Goal: Task Accomplishment & Management: Complete application form

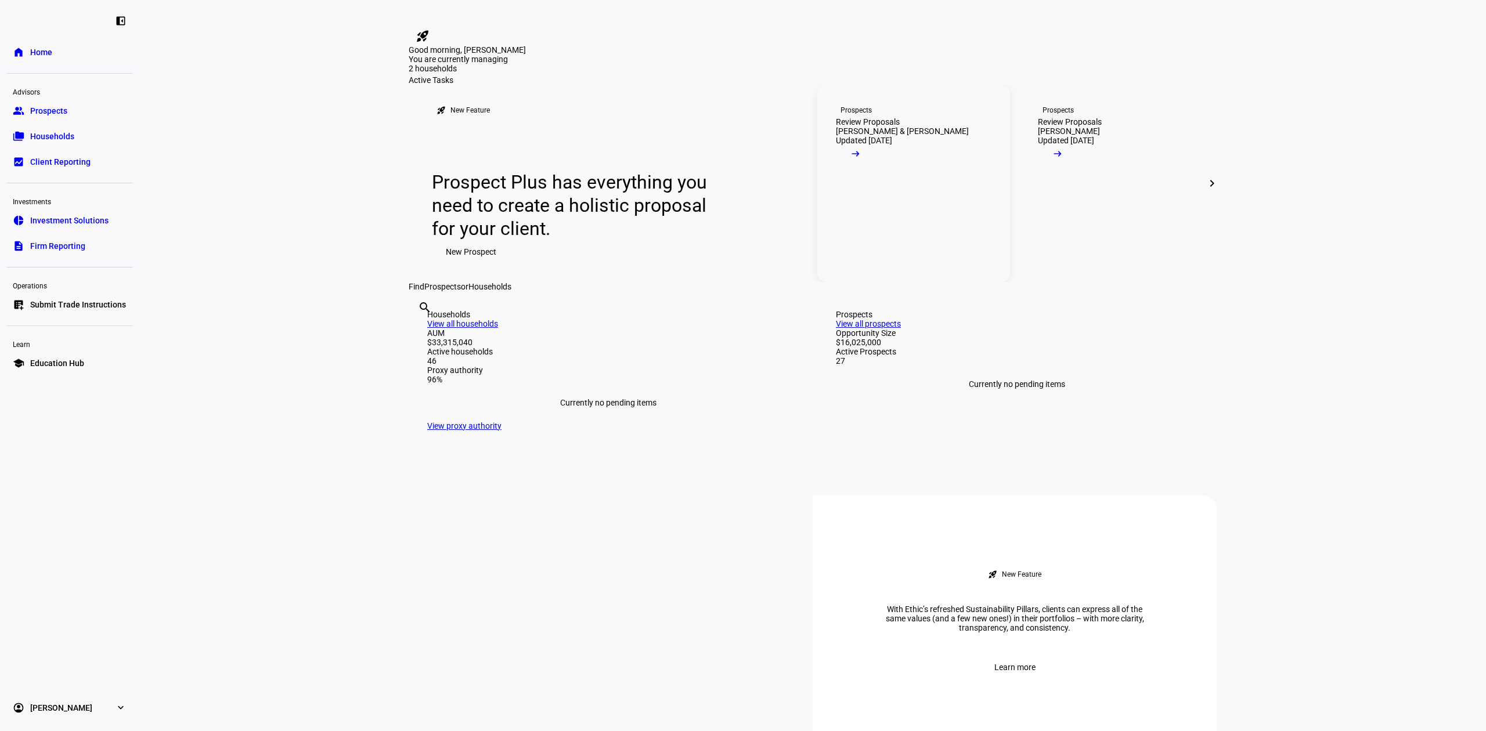
click at [943, 275] on link "Prospects Review Proposals [PERSON_NAME] & [PERSON_NAME] Updated [DATE] arrow_r…" at bounding box center [913, 183] width 193 height 197
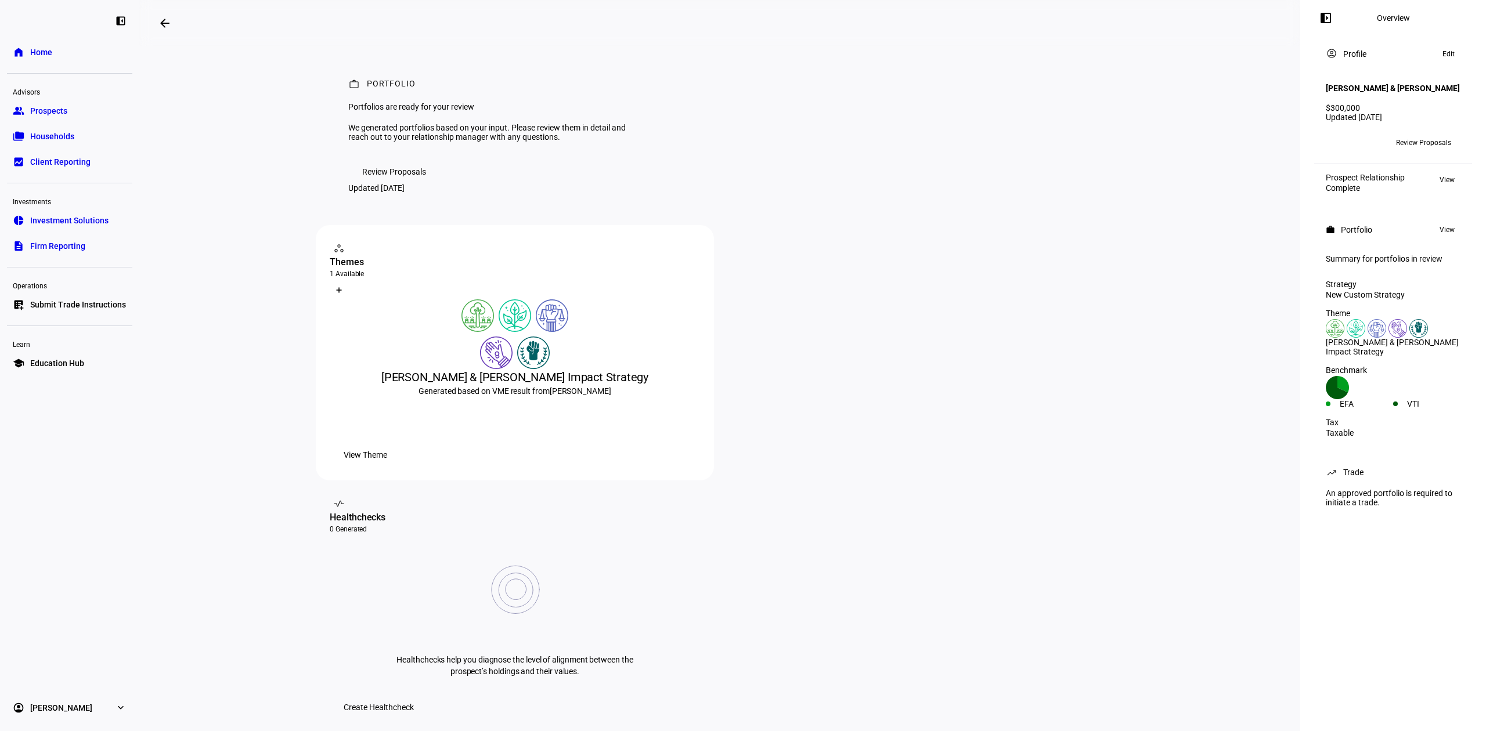
click at [1421, 146] on span "Review Proposals" at bounding box center [1423, 142] width 55 height 19
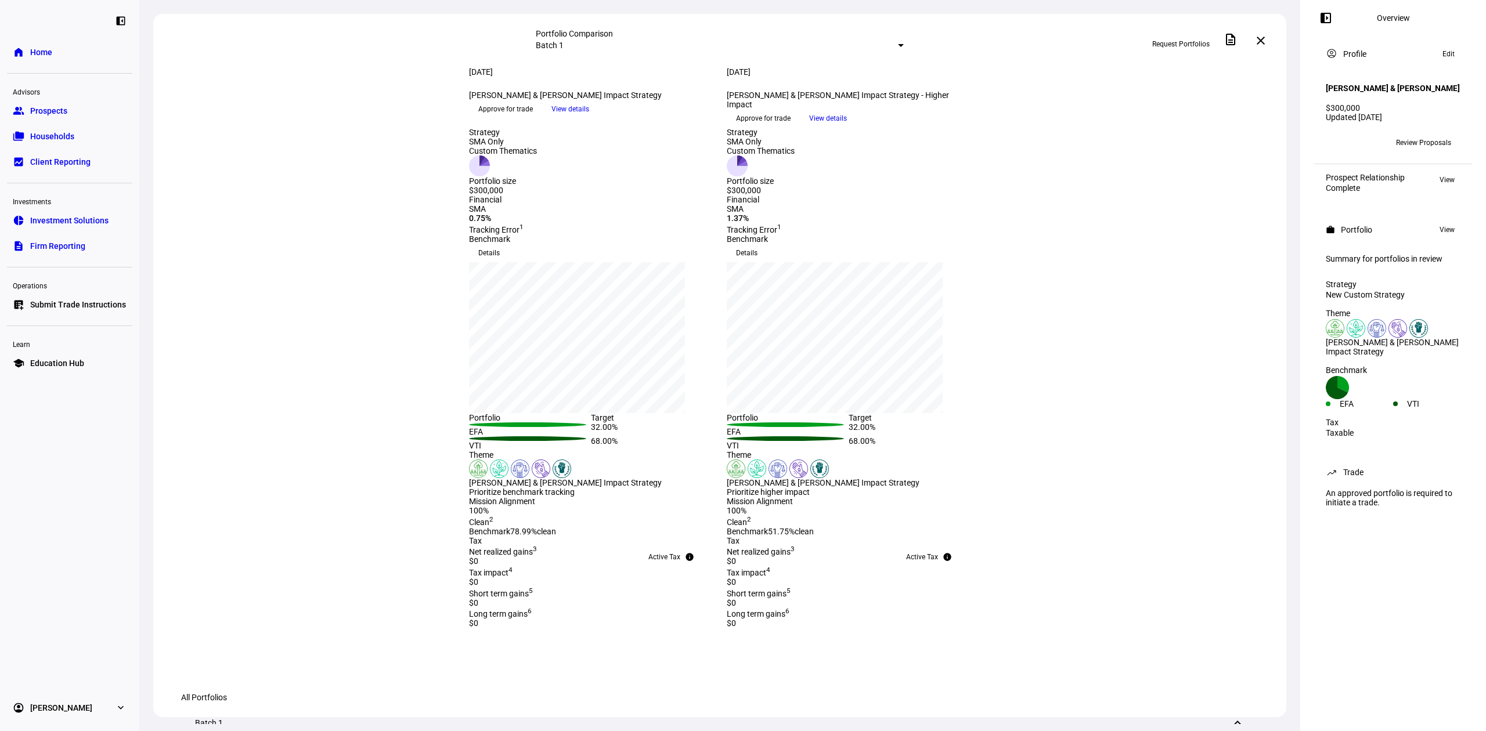
click at [533, 118] on span "Approve for trade" at bounding box center [505, 109] width 55 height 19
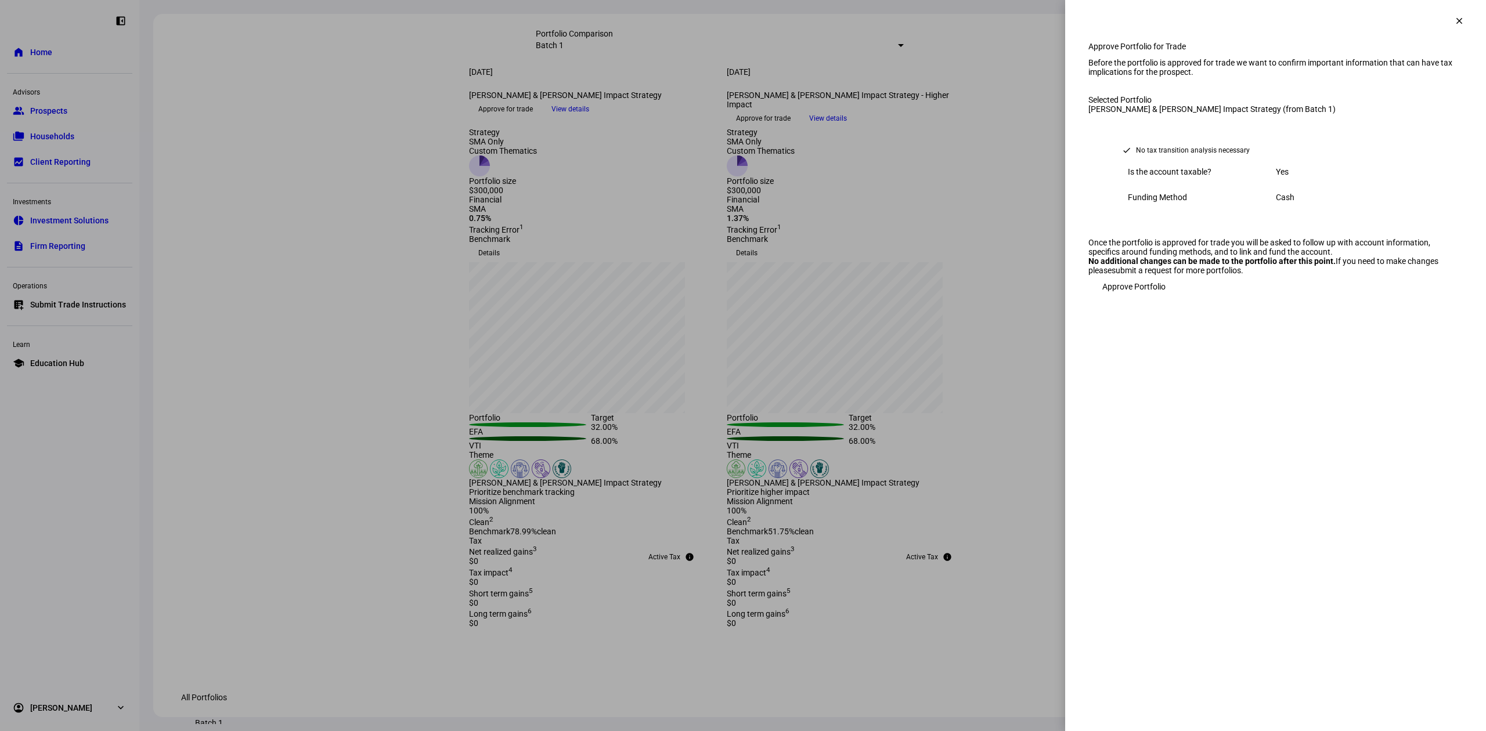
click at [1148, 298] on span "Approve Portfolio" at bounding box center [1133, 286] width 63 height 23
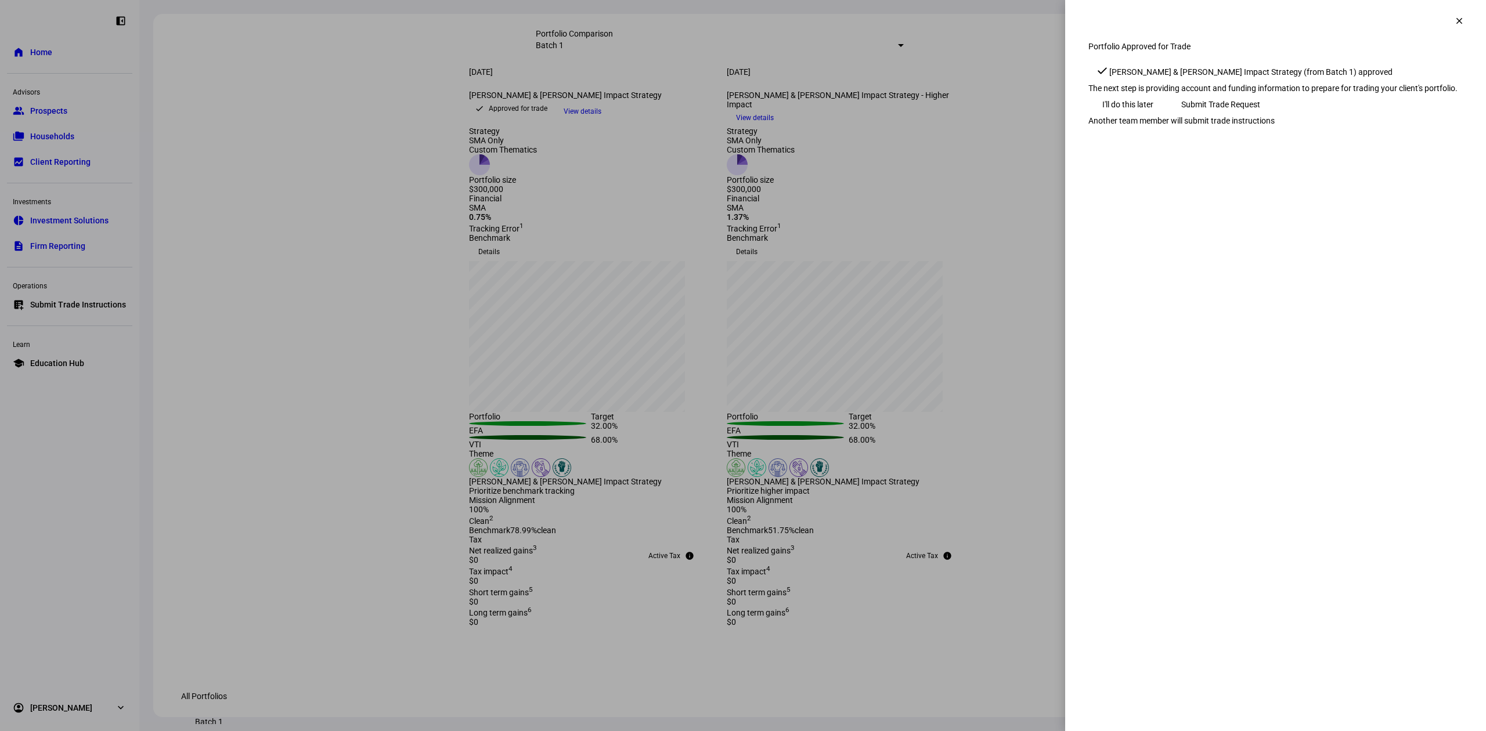
click at [1260, 116] on span "Submit Trade Request" at bounding box center [1220, 104] width 79 height 23
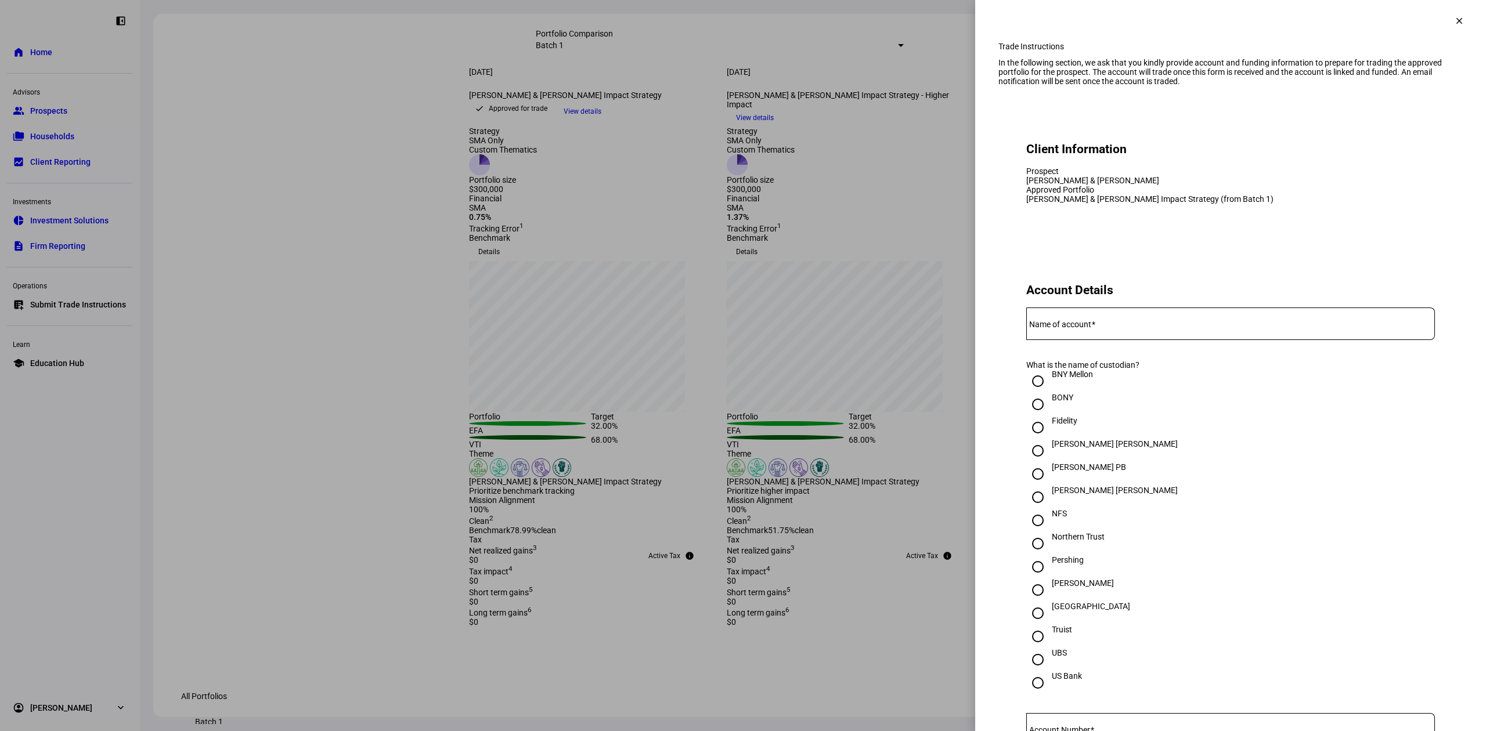
click at [1125, 326] on input "Name of account" at bounding box center [1230, 321] width 409 height 9
click at [1257, 326] on input "Name of account" at bounding box center [1230, 321] width 409 height 9
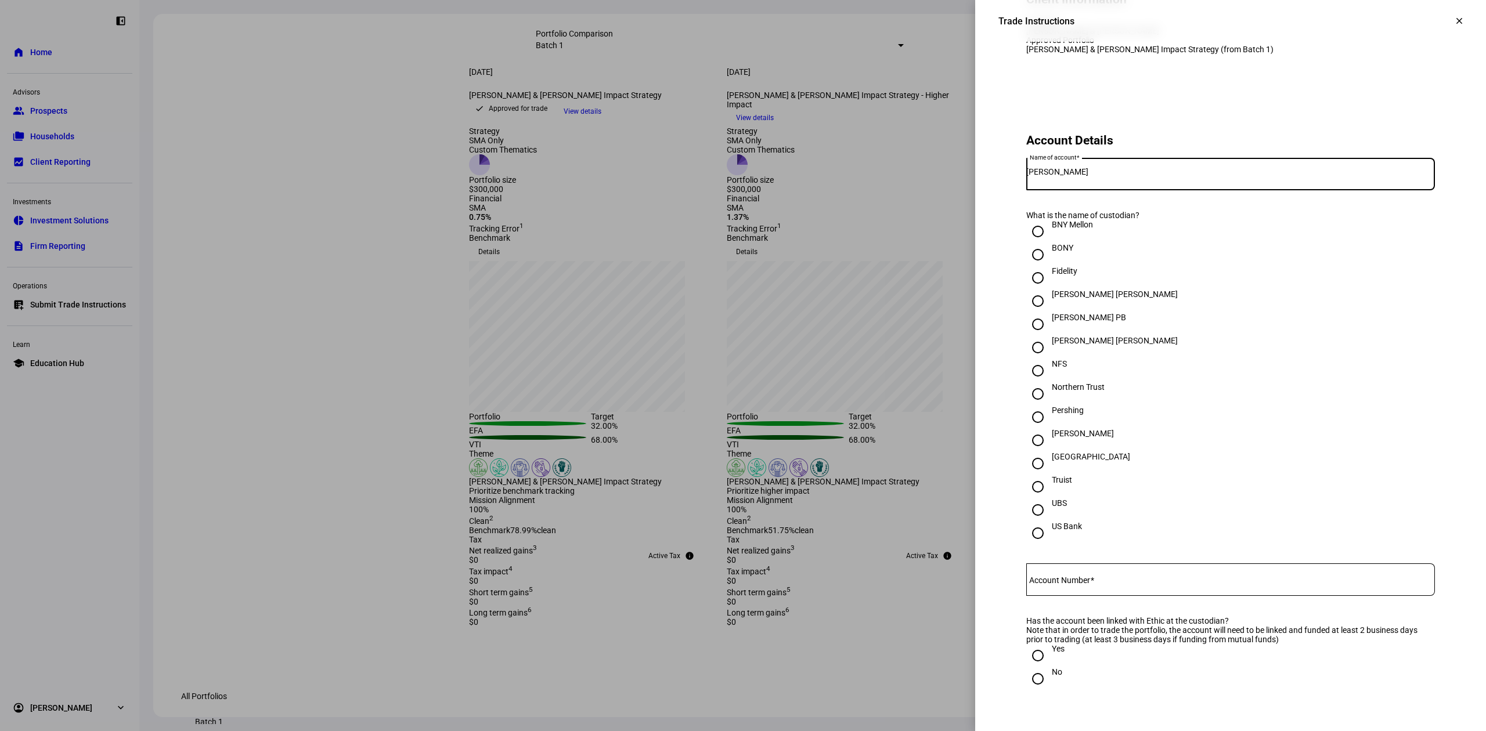
scroll to position [154, 0]
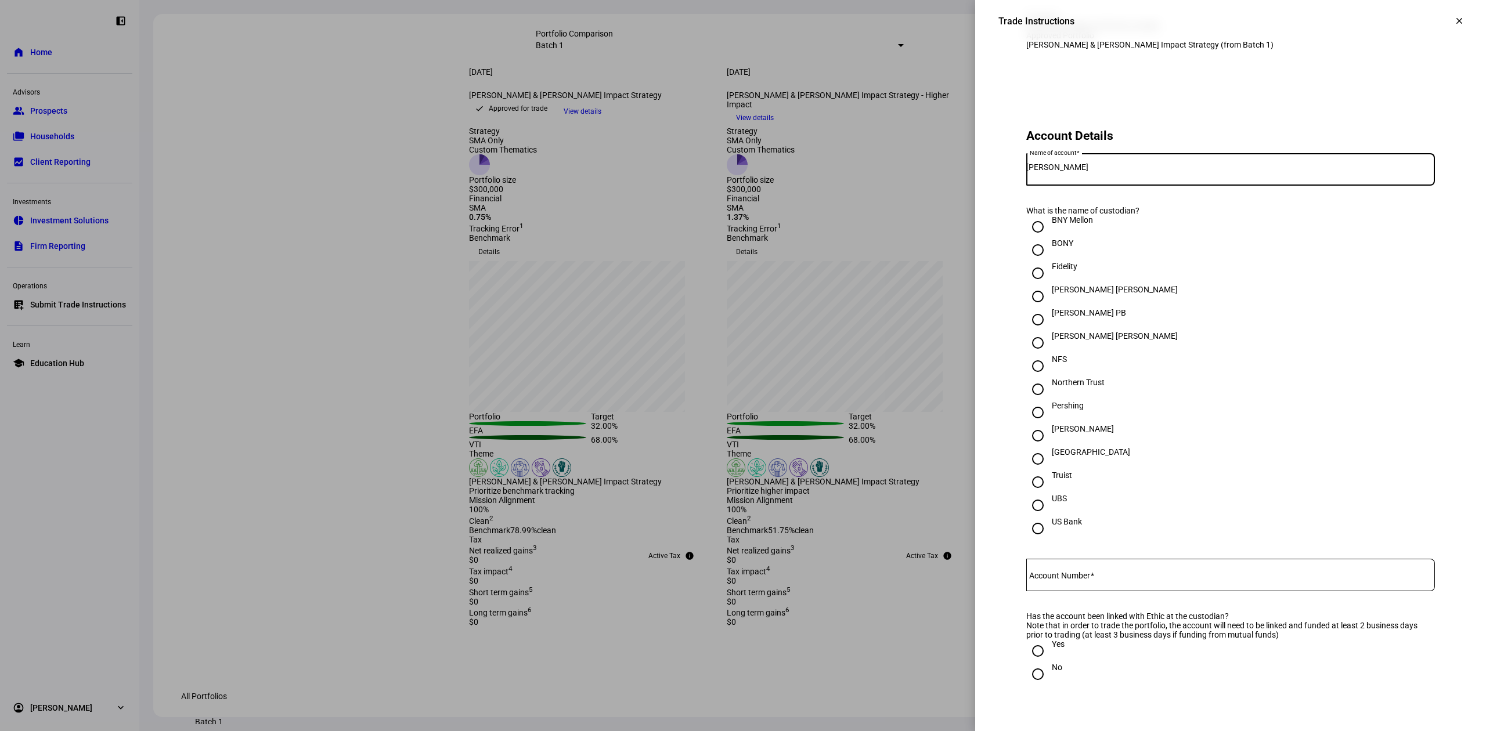
type input "[PERSON_NAME]"
click at [1052, 445] on div "[PERSON_NAME]" at bounding box center [1083, 434] width 62 height 21
click at [1048, 447] on input "[PERSON_NAME]" at bounding box center [1037, 435] width 23 height 23
radio input "true"
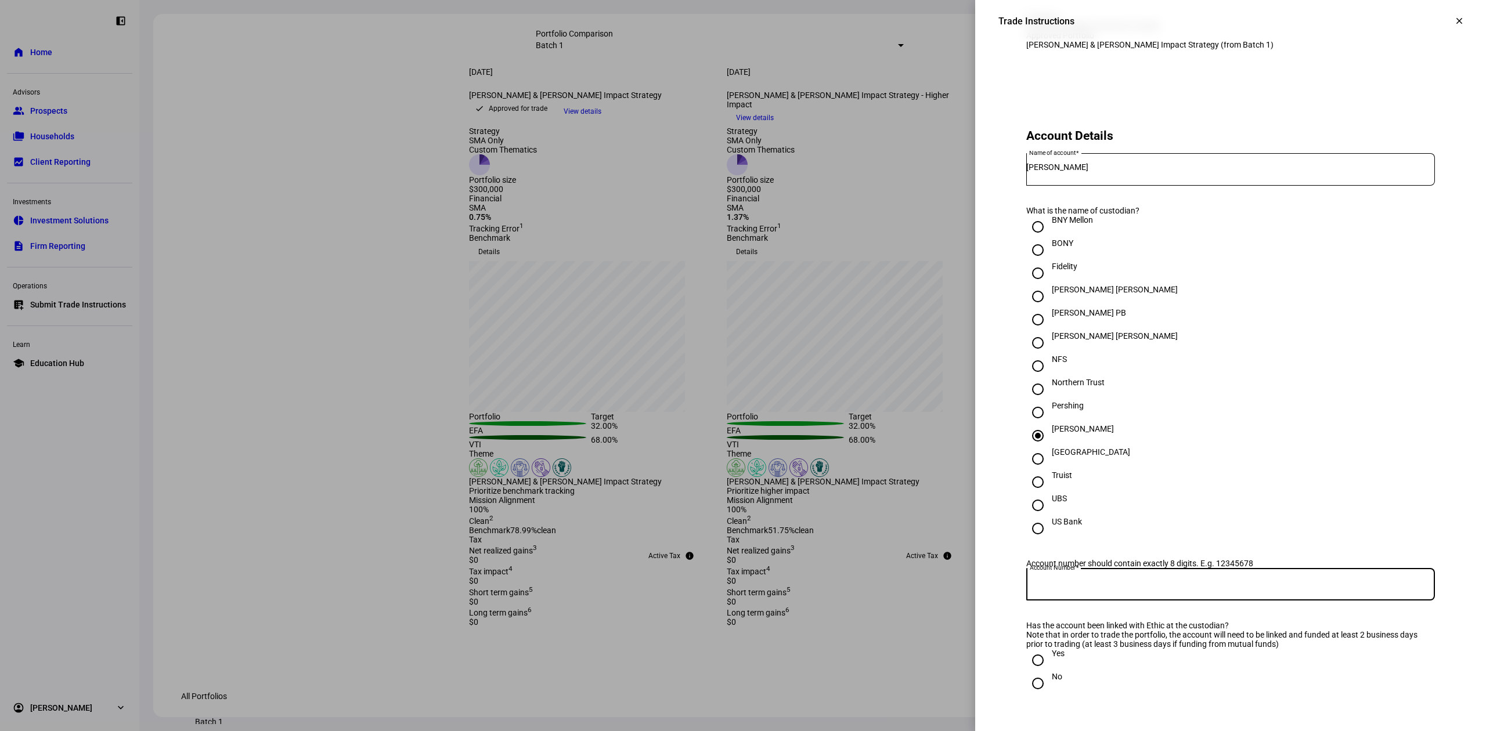
click at [1175, 587] on input "Account Number" at bounding box center [1230, 581] width 409 height 9
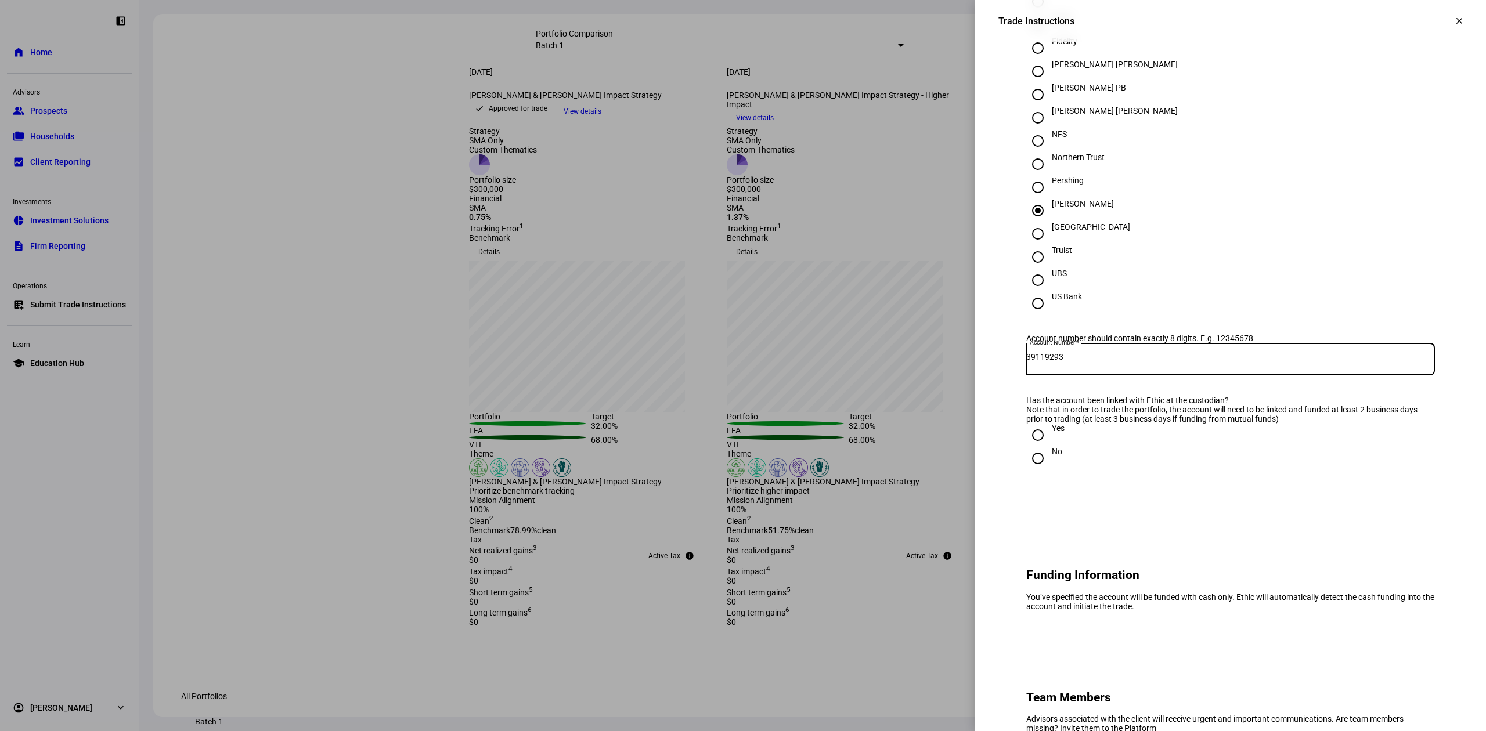
scroll to position [387, 0]
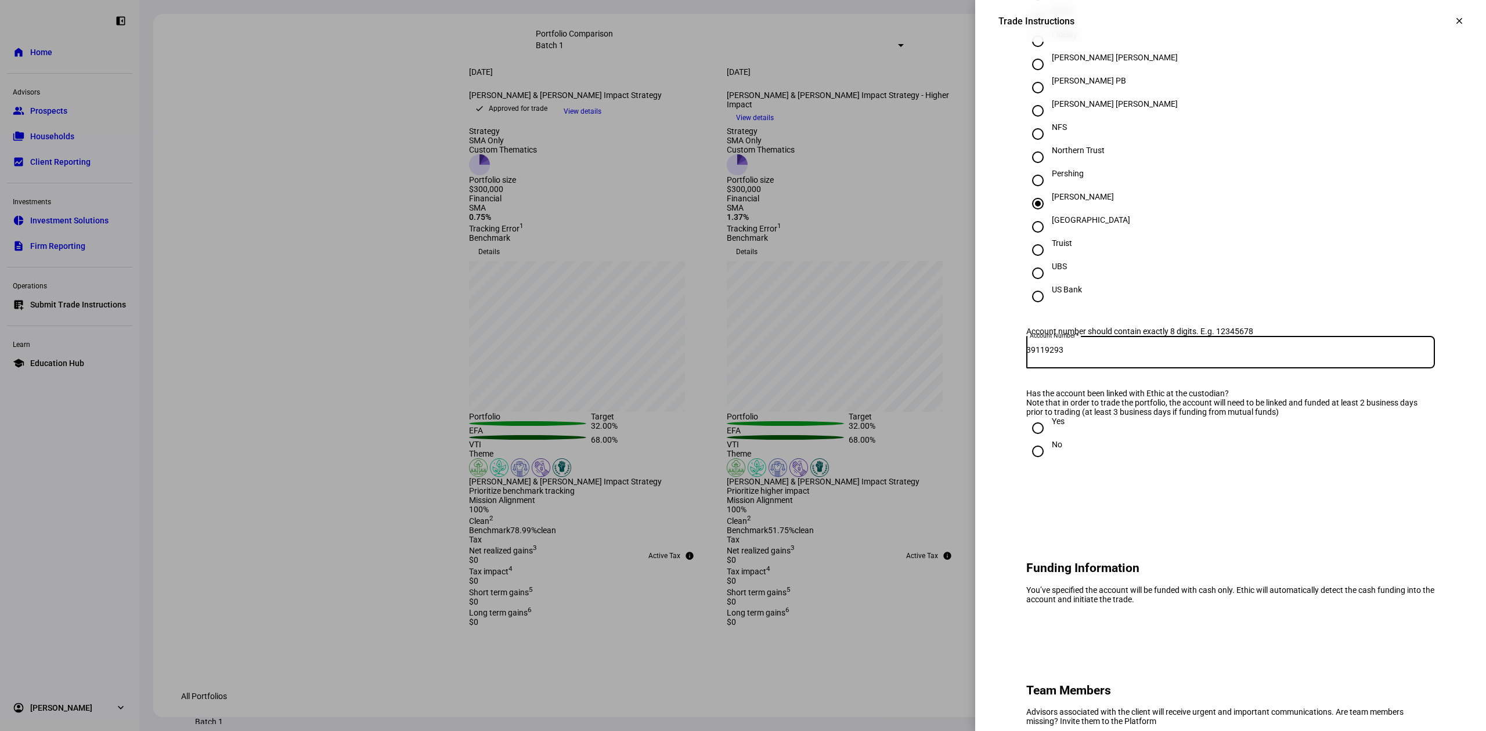
type input "39119293"
click at [1026, 440] on input "Yes" at bounding box center [1037, 428] width 23 height 23
radio input "true"
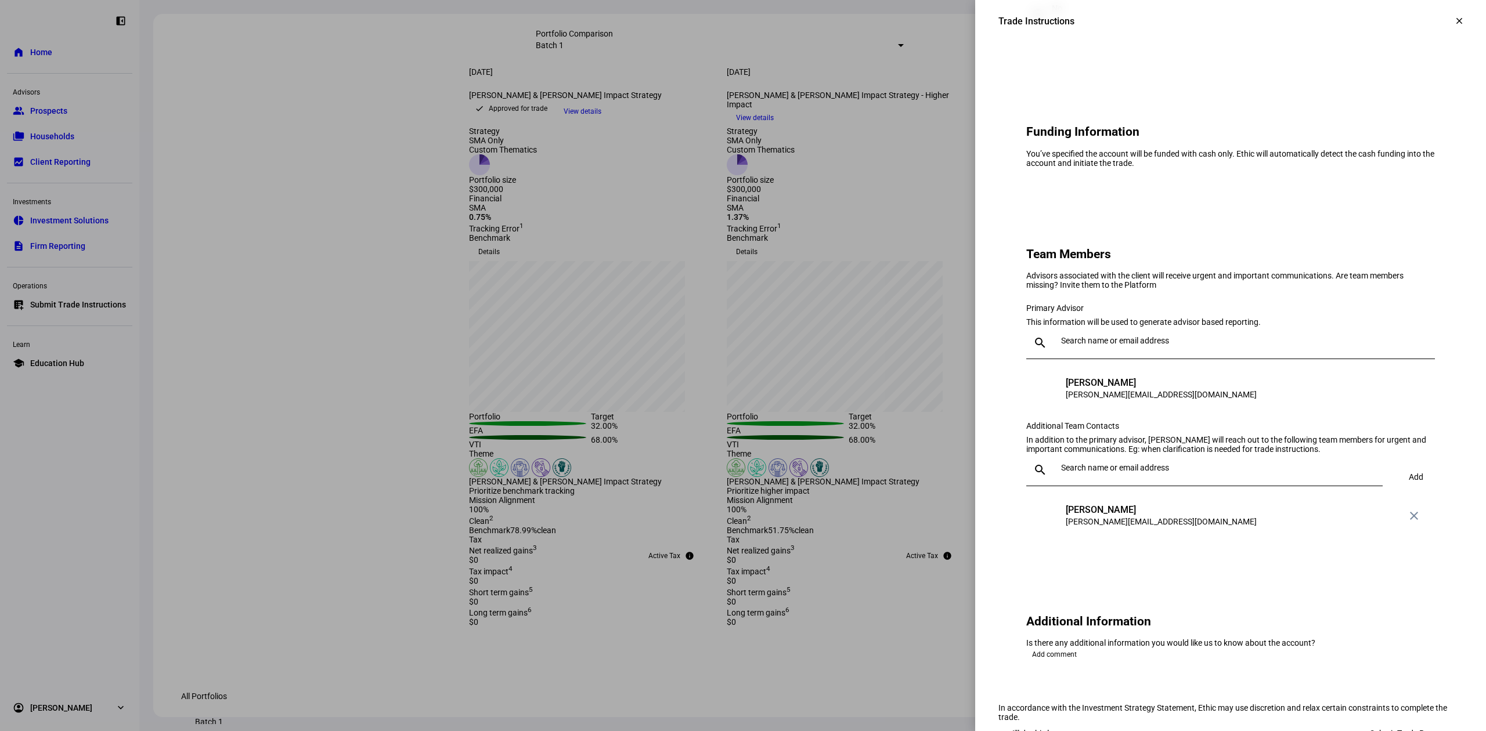
scroll to position [851, 0]
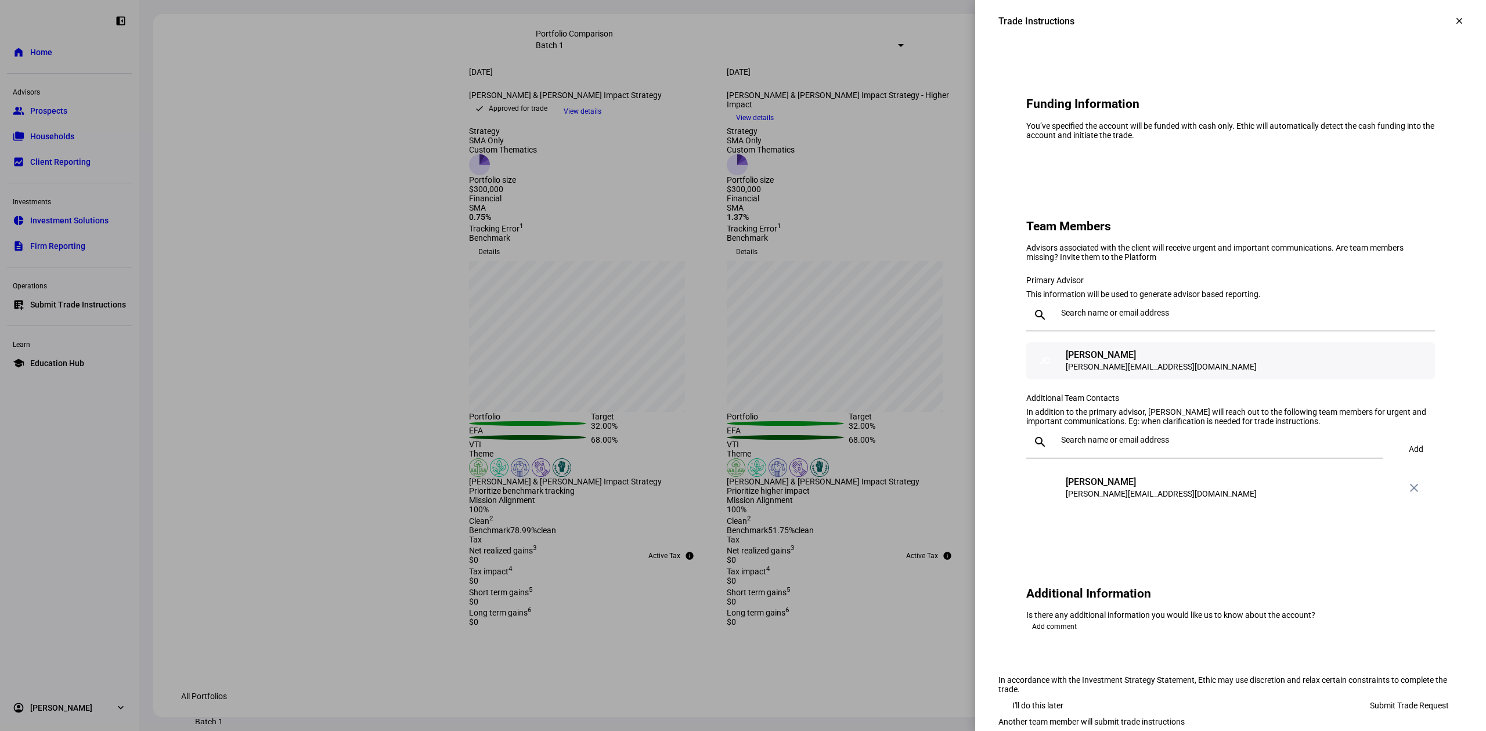
click at [1080, 373] on div "[PERSON_NAME][EMAIL_ADDRESS][DOMAIN_NAME]" at bounding box center [1161, 367] width 191 height 12
click at [1087, 317] on input "text" at bounding box center [1245, 312] width 369 height 9
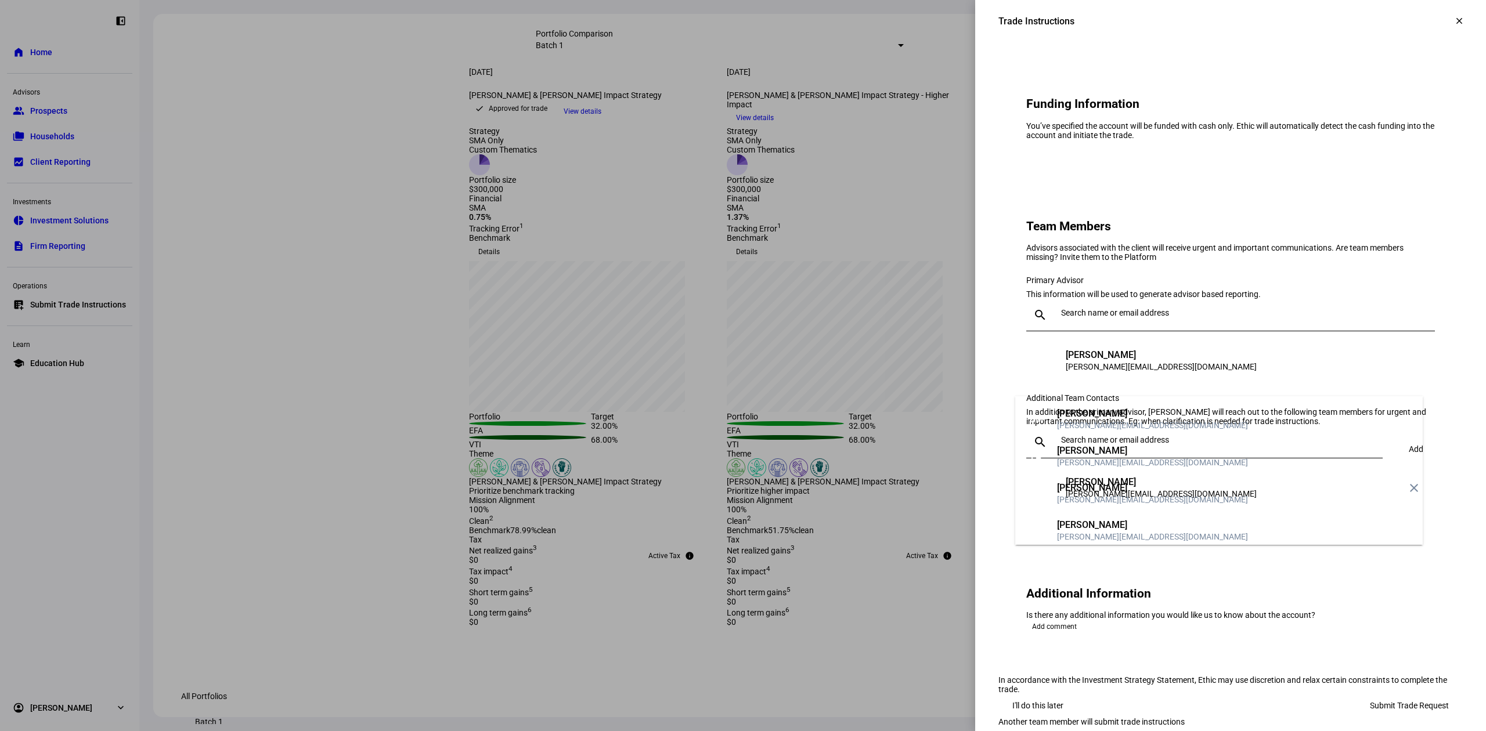
click at [1090, 408] on div "[PERSON_NAME]" at bounding box center [1152, 414] width 191 height 12
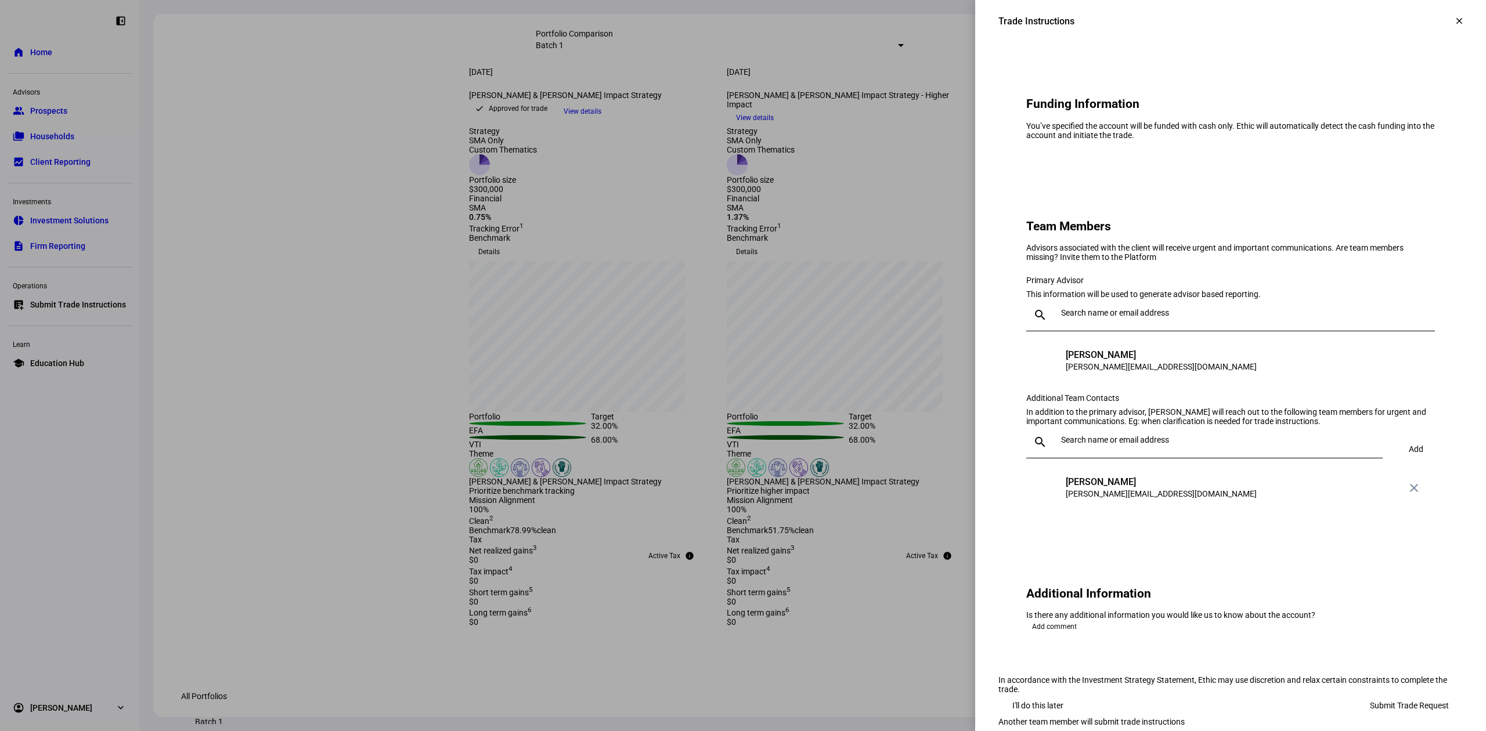
click at [1114, 445] on input "text" at bounding box center [1219, 439] width 317 height 9
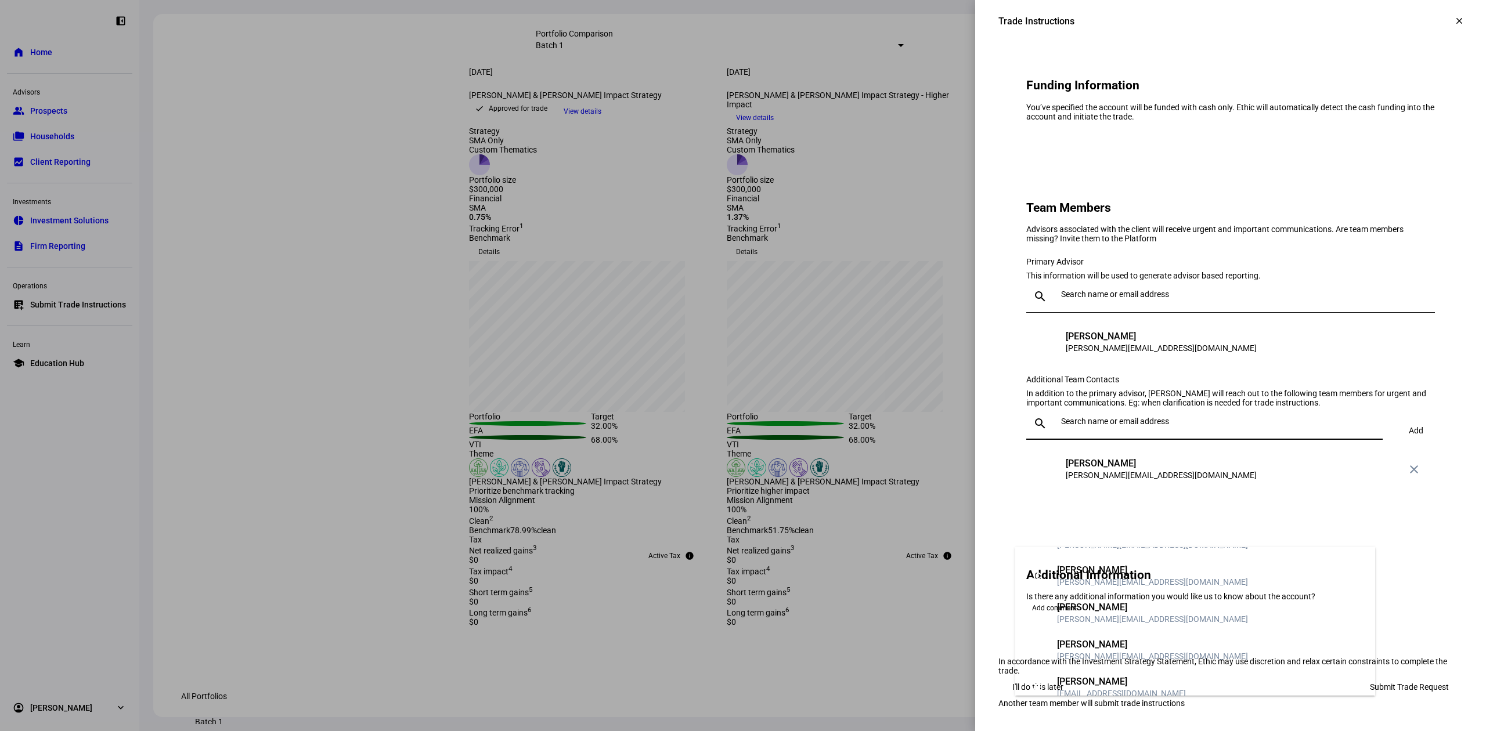
scroll to position [154, 0]
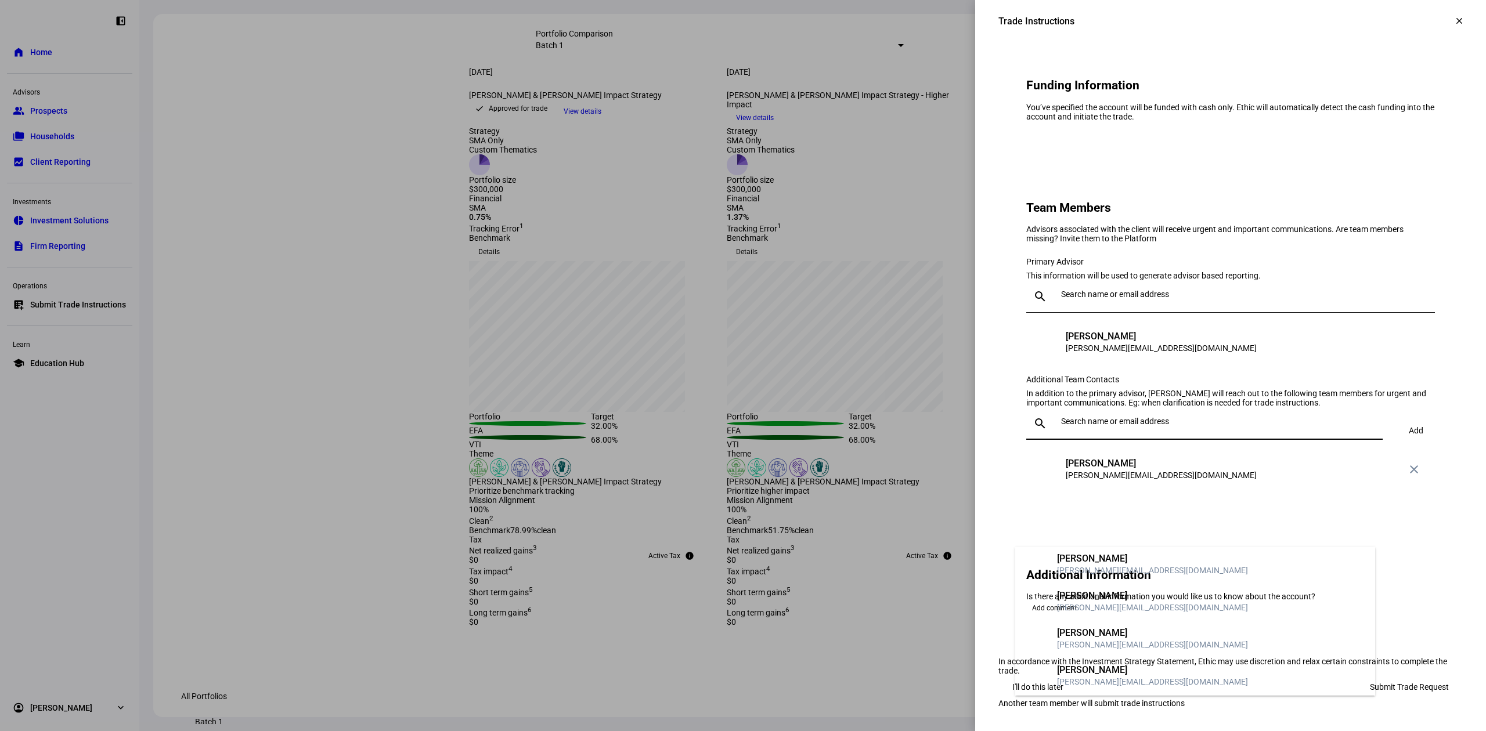
click at [1129, 627] on div "[PERSON_NAME]" at bounding box center [1152, 633] width 191 height 12
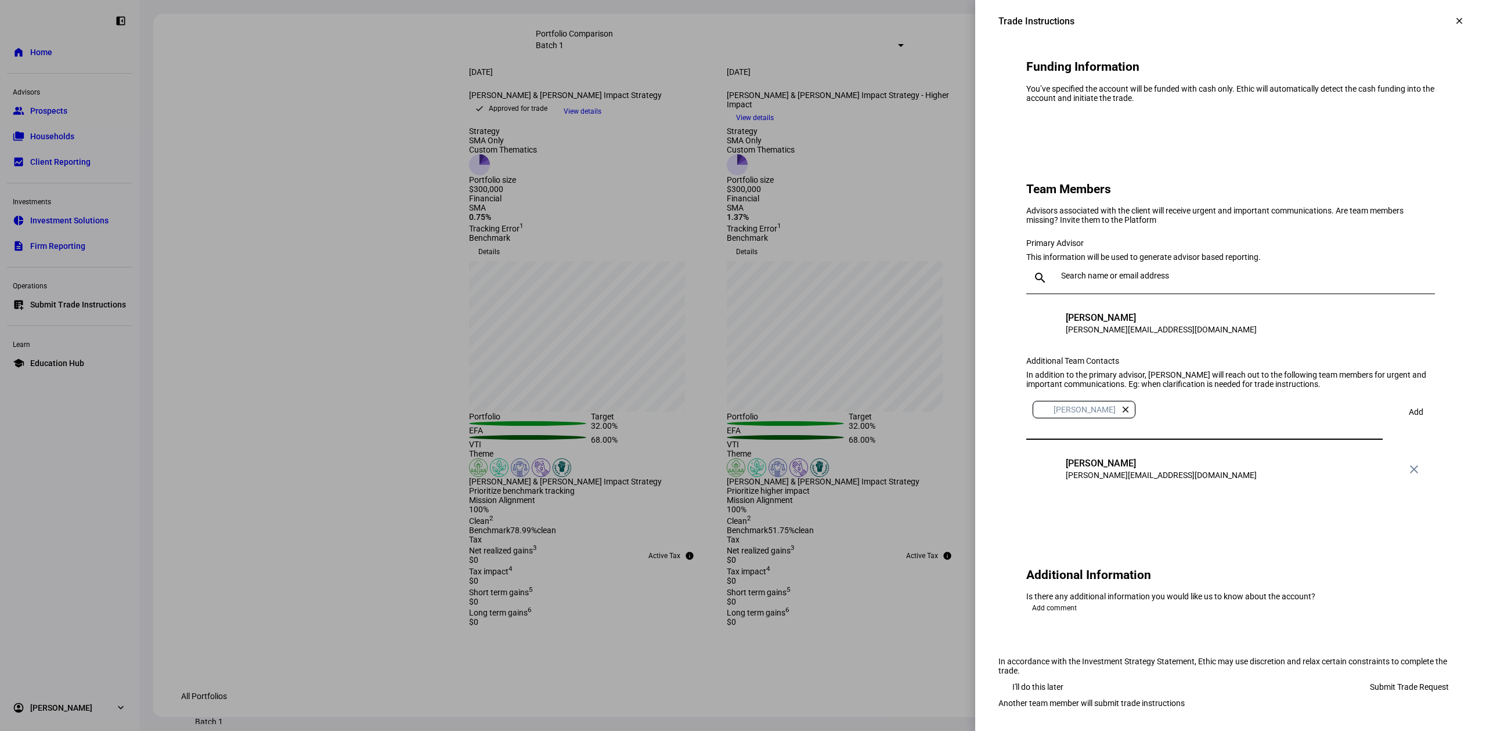
click at [1407, 398] on span at bounding box center [1415, 412] width 38 height 28
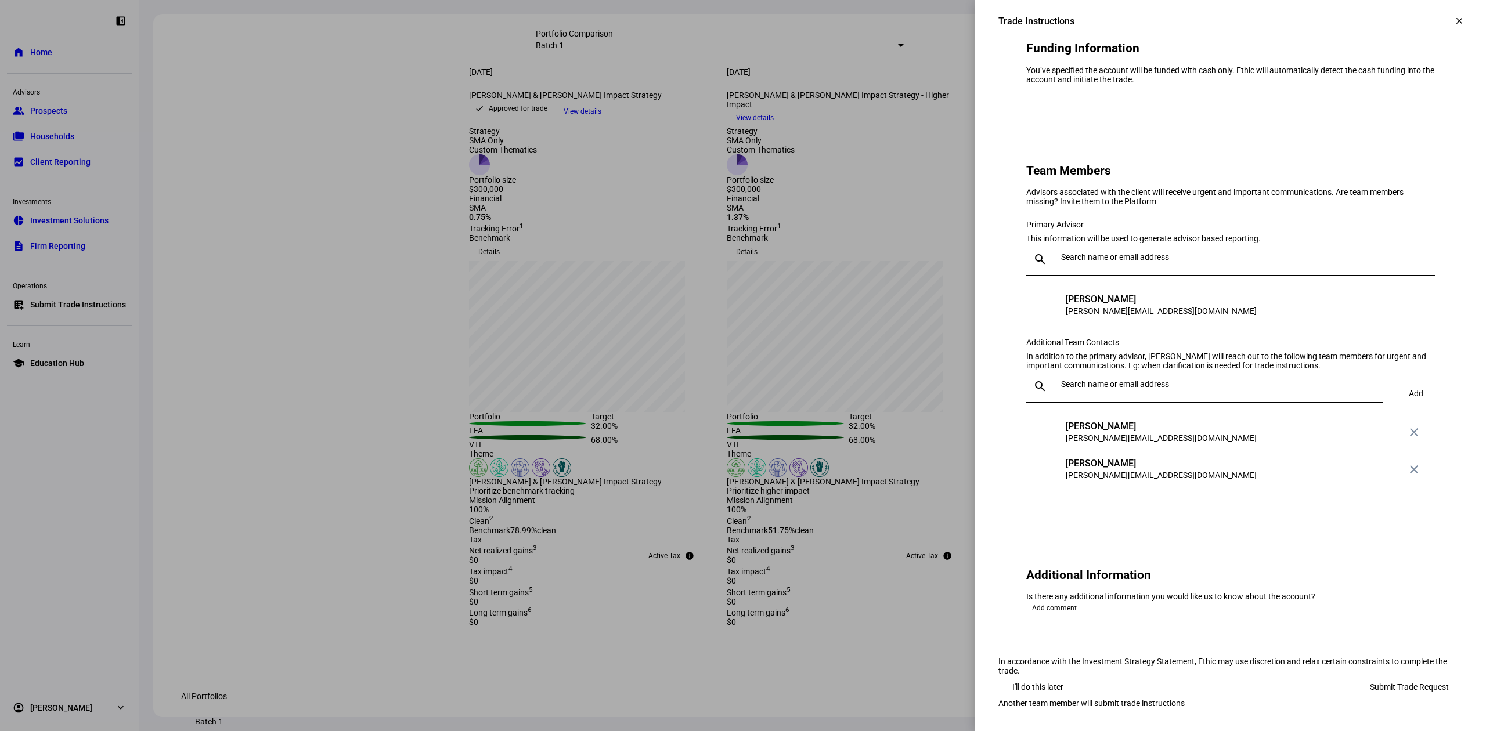
scroll to position [1061, 0]
click at [691, 462] on div at bounding box center [743, 365] width 1486 height 731
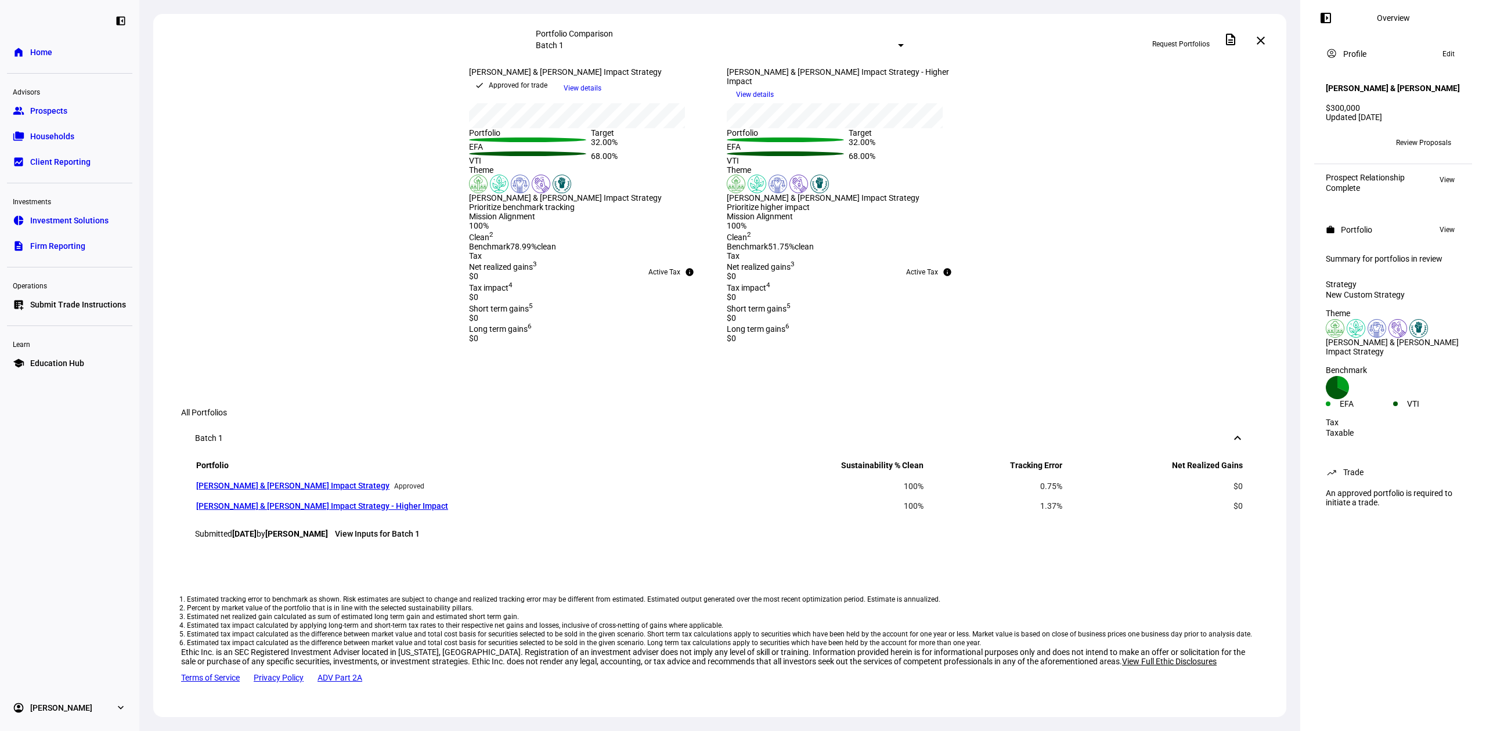
scroll to position [387, 0]
click at [1436, 152] on span "Review Proposals" at bounding box center [1423, 142] width 55 height 19
click at [1410, 152] on span "Review Proposals" at bounding box center [1423, 142] width 55 height 19
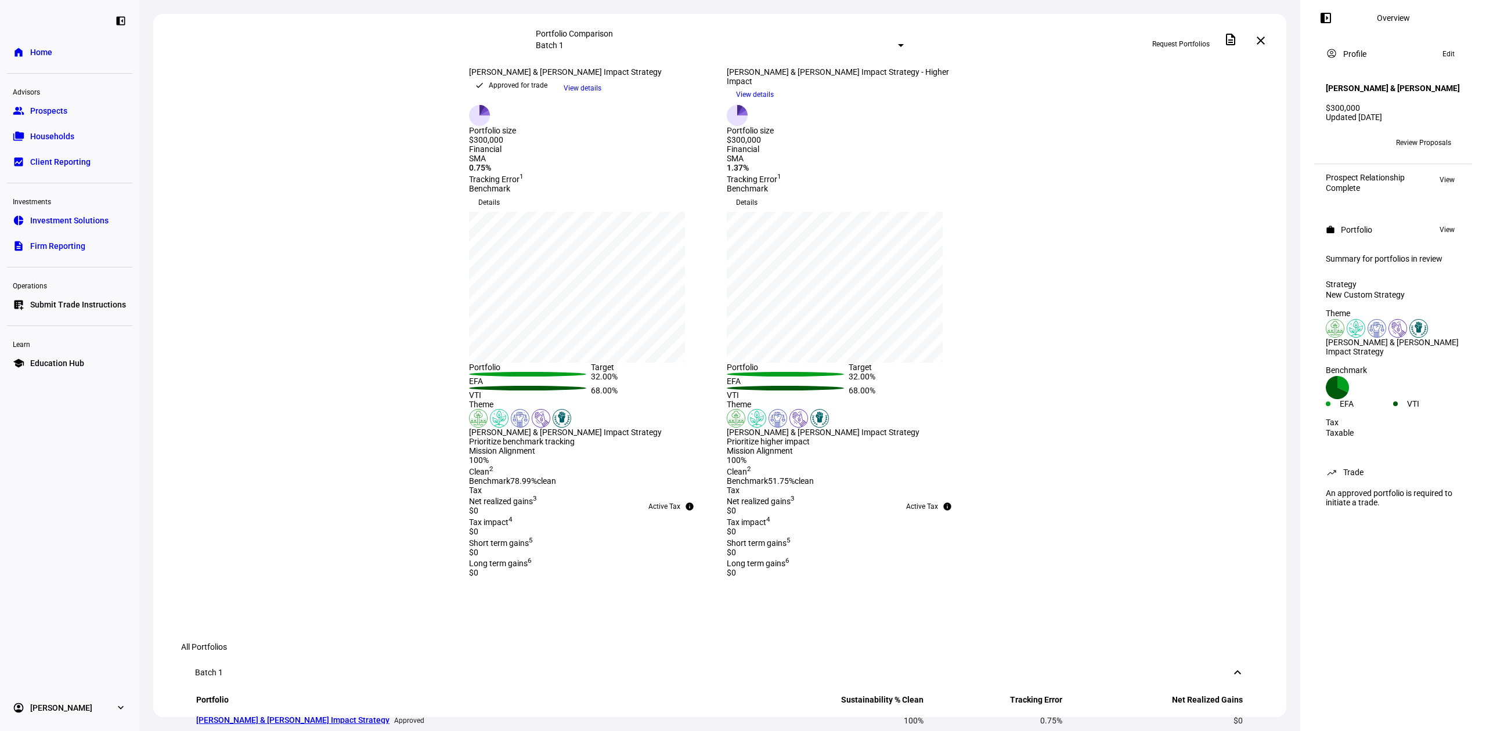
scroll to position [0, 0]
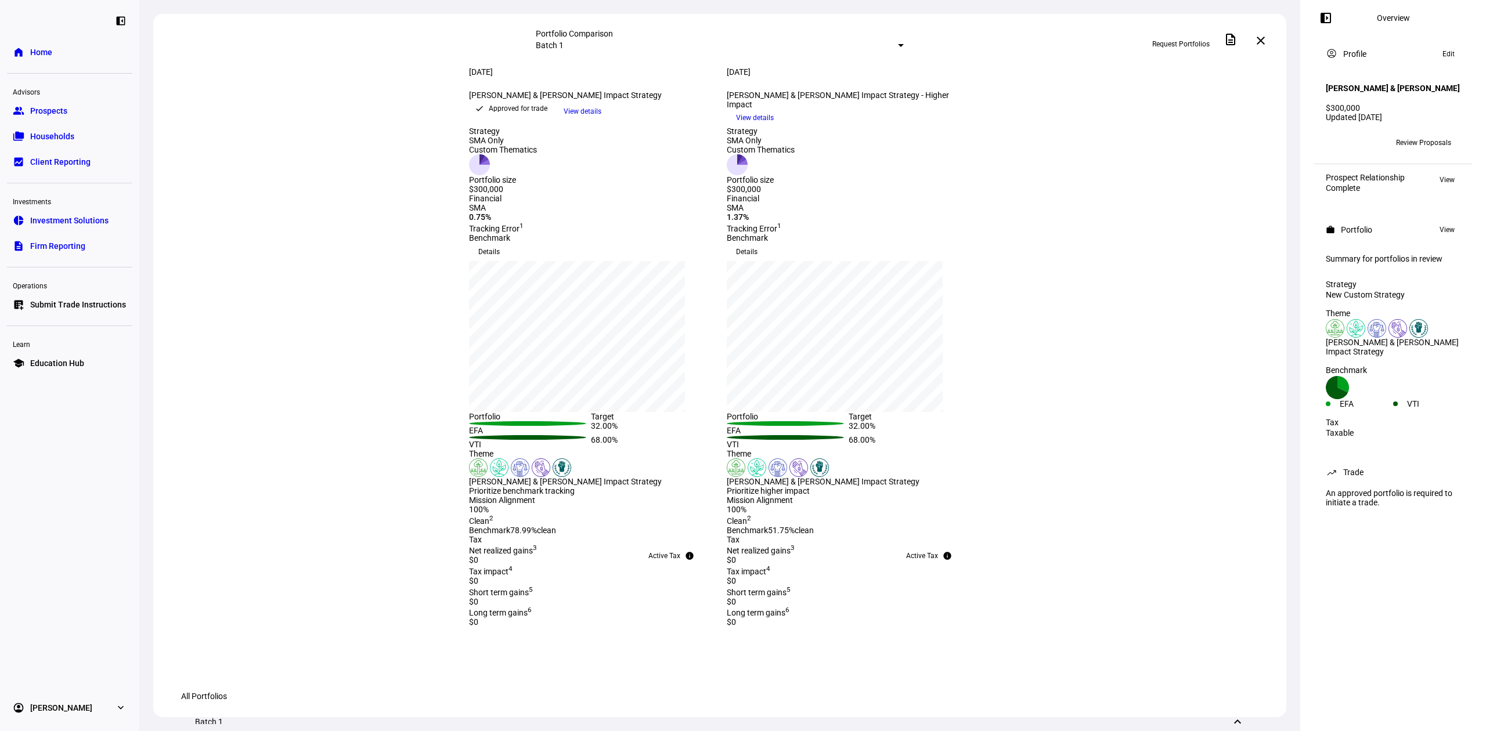
click at [547, 114] on div "Approved for trade" at bounding box center [518, 109] width 59 height 12
click at [1442, 152] on span "Review Proposals" at bounding box center [1423, 142] width 55 height 19
click at [1350, 147] on div "RS" at bounding box center [1352, 142] width 19 height 19
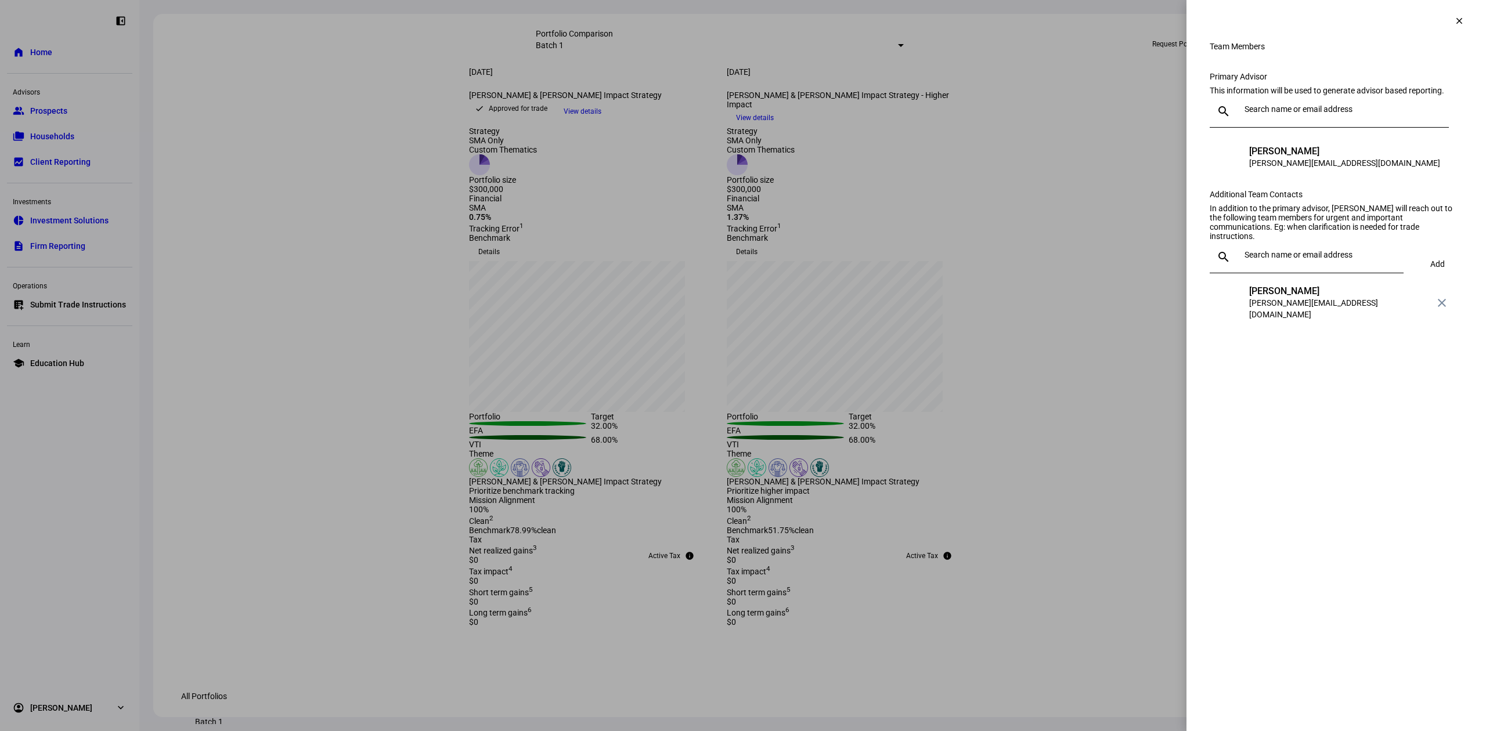
click at [1352, 114] on input "text" at bounding box center [1344, 108] width 200 height 9
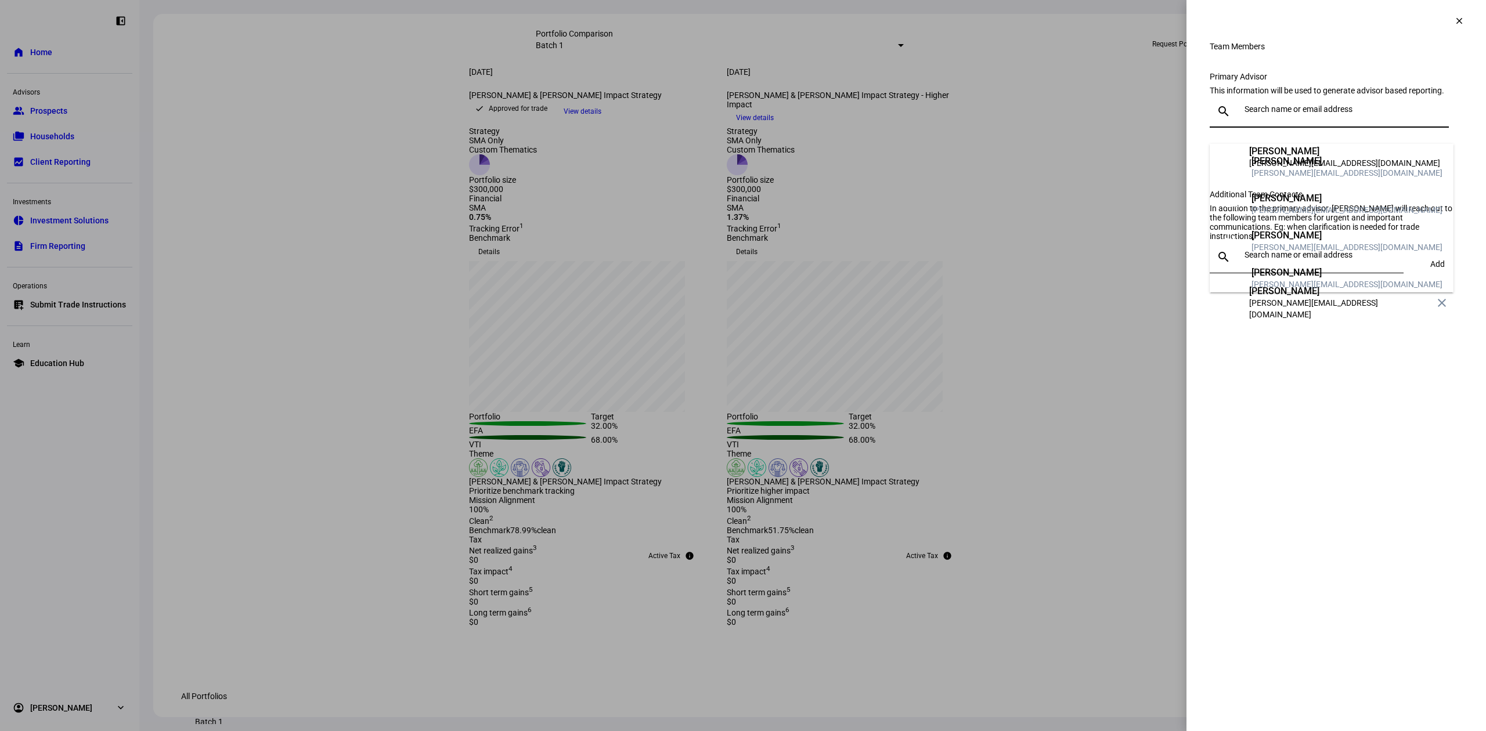
click at [1331, 170] on mat-option "BM Brandon Miller brandon@briofg.com" at bounding box center [1332, 167] width 244 height 37
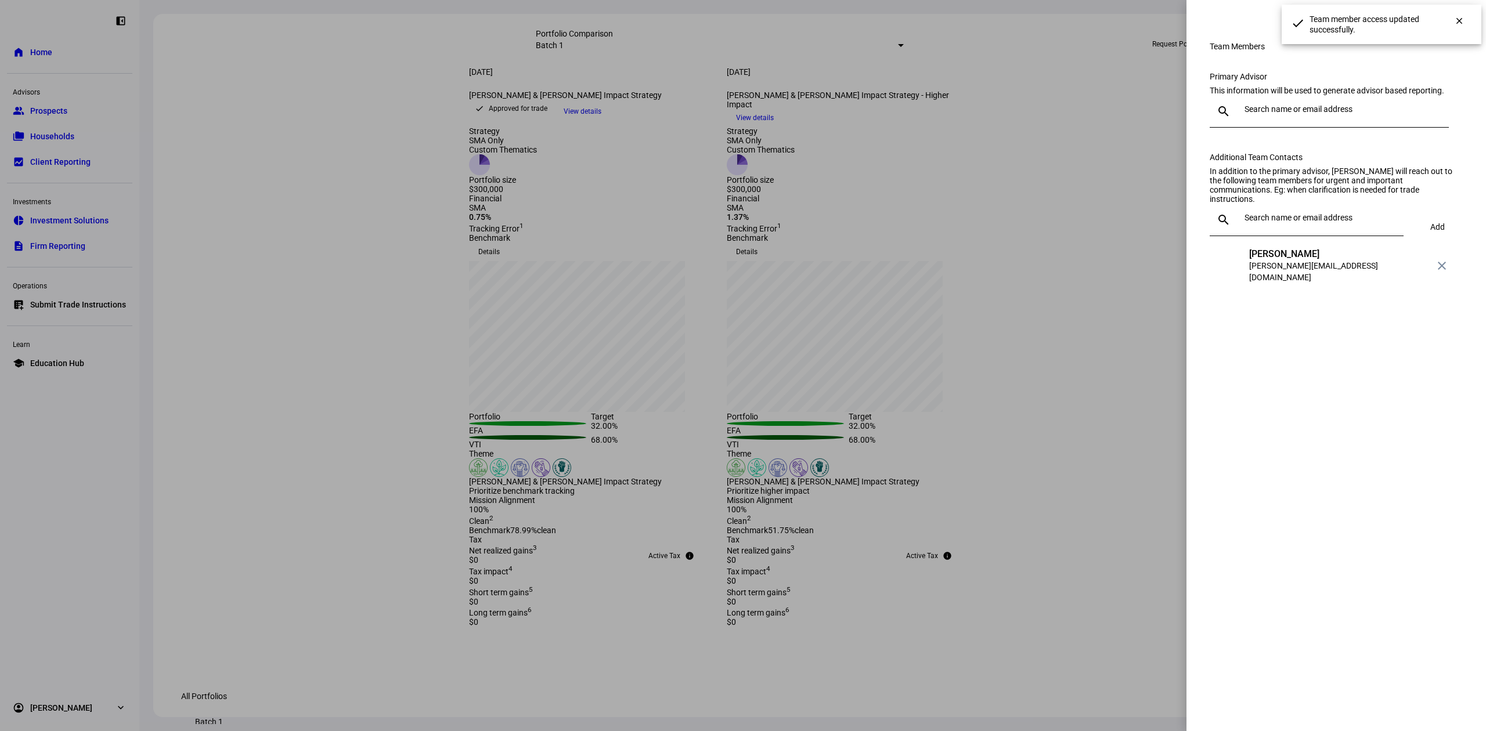
click at [1440, 247] on div "search Add" at bounding box center [1336, 226] width 253 height 44
click at [1355, 222] on input "text" at bounding box center [1321, 217] width 154 height 9
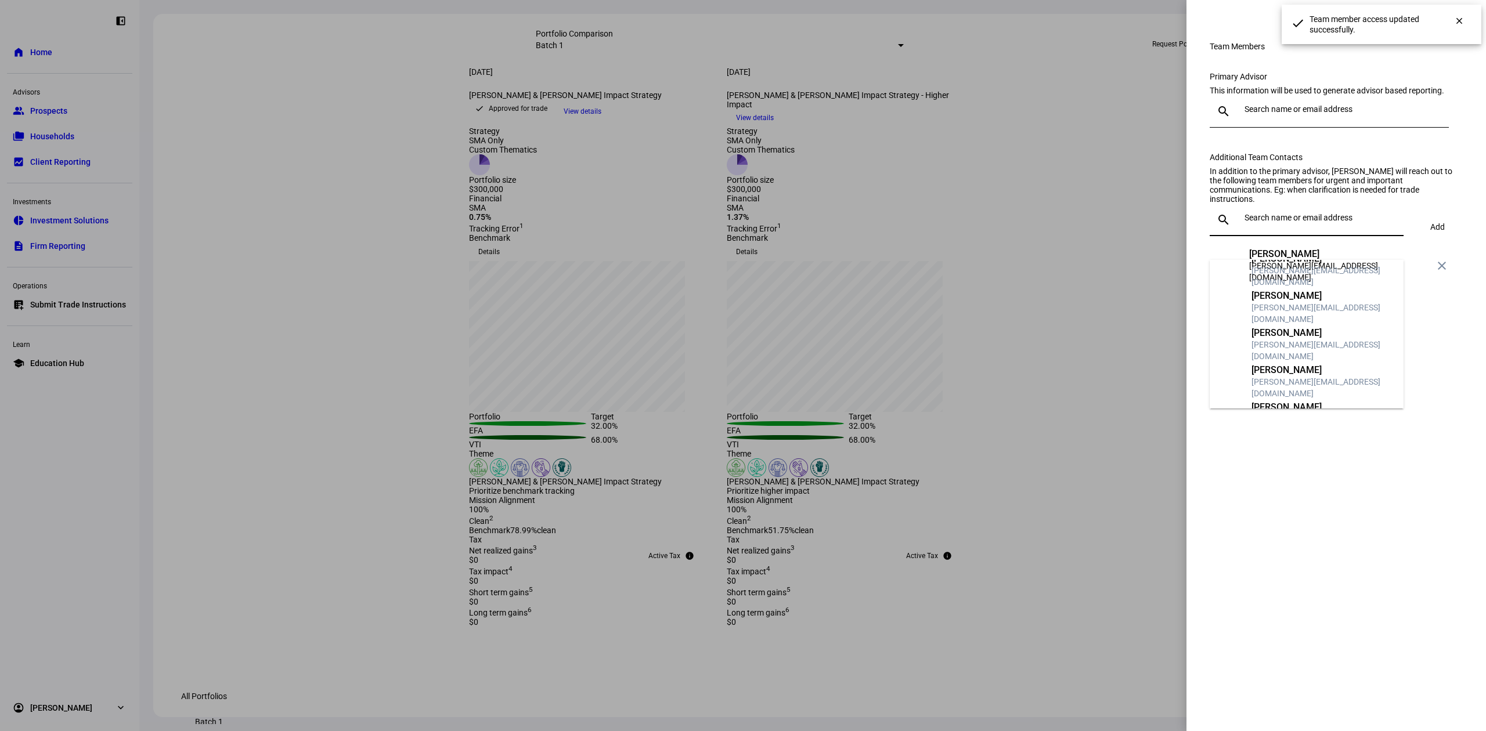
scroll to position [77, 0]
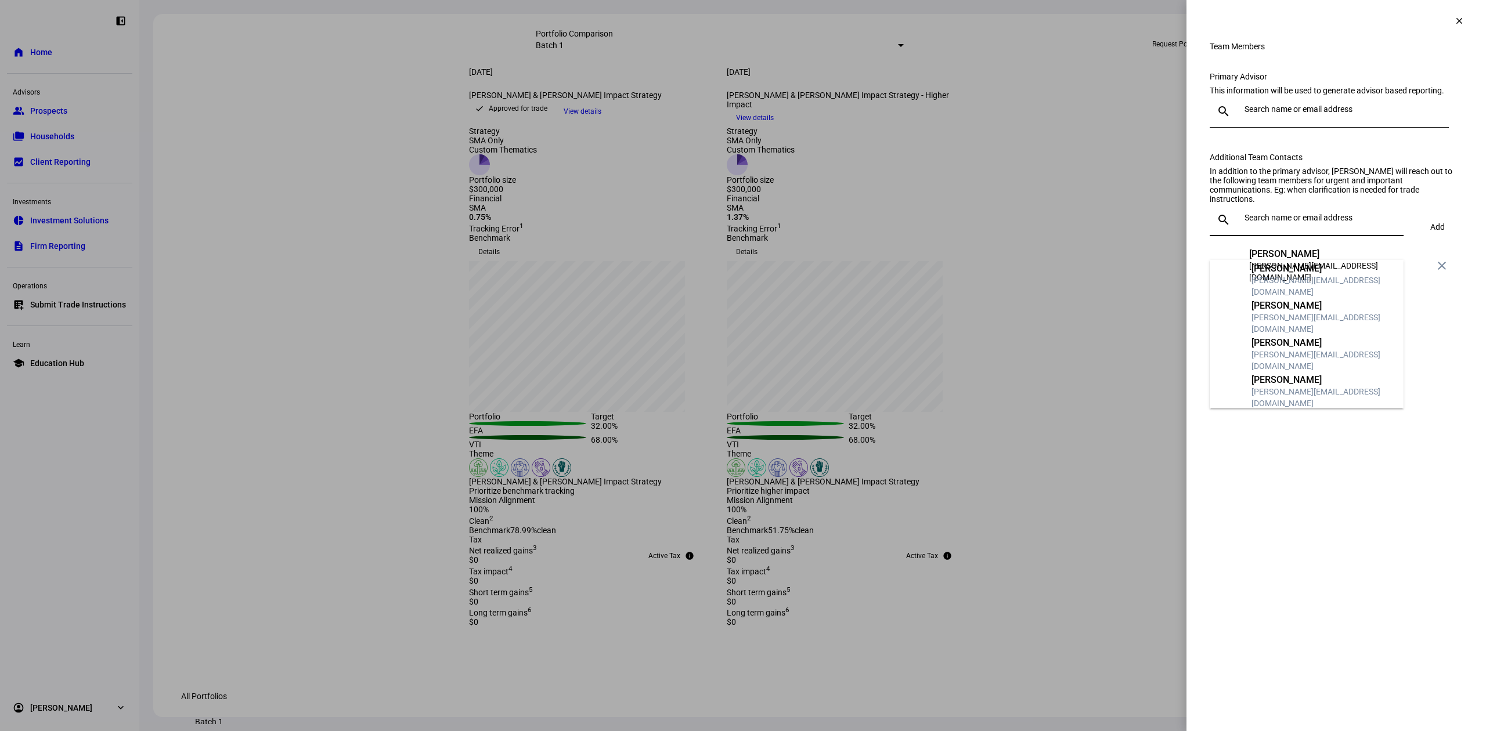
click at [1330, 410] on mat-option "JR Jonathan Rushton jonathan@briofg.com" at bounding box center [1307, 428] width 194 height 37
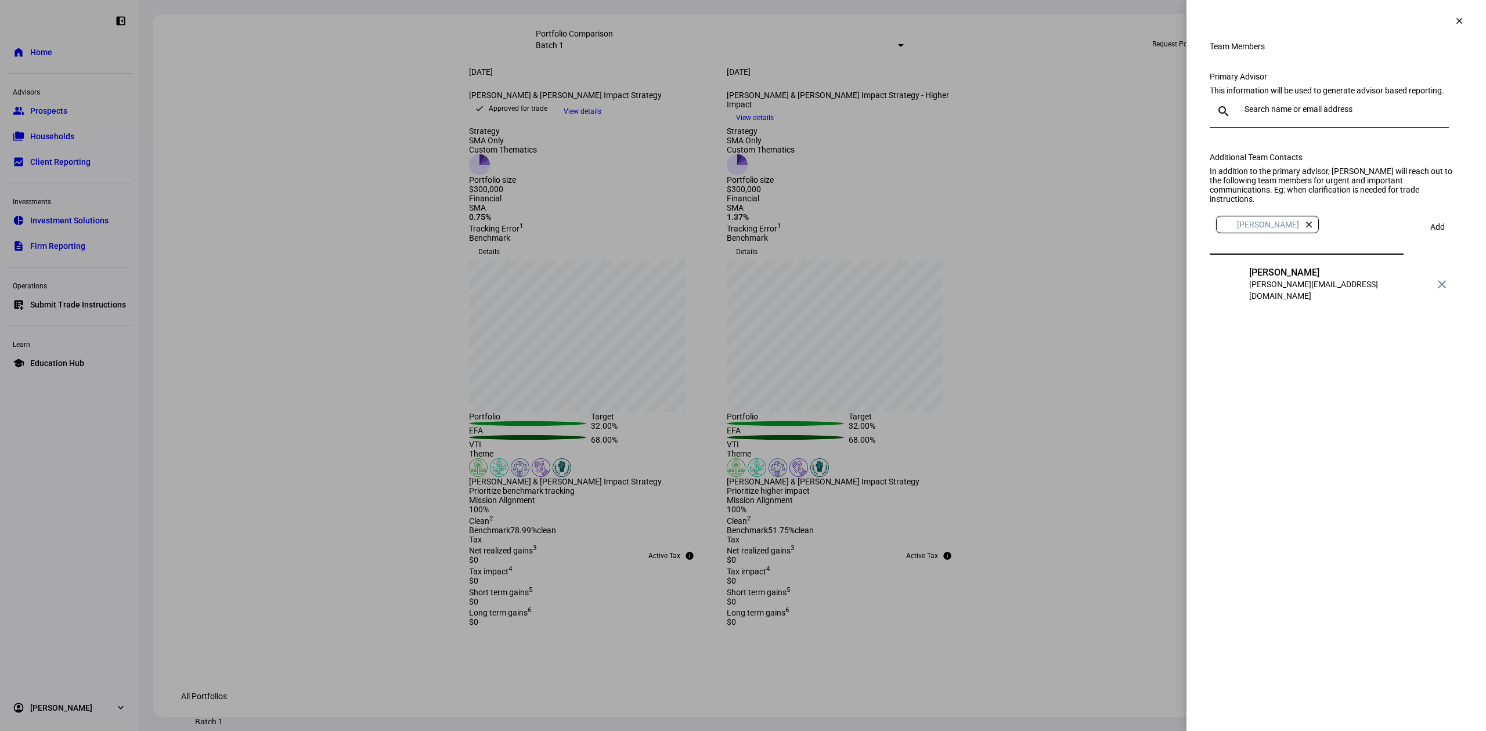
click at [1432, 232] on span "Add" at bounding box center [1437, 226] width 15 height 9
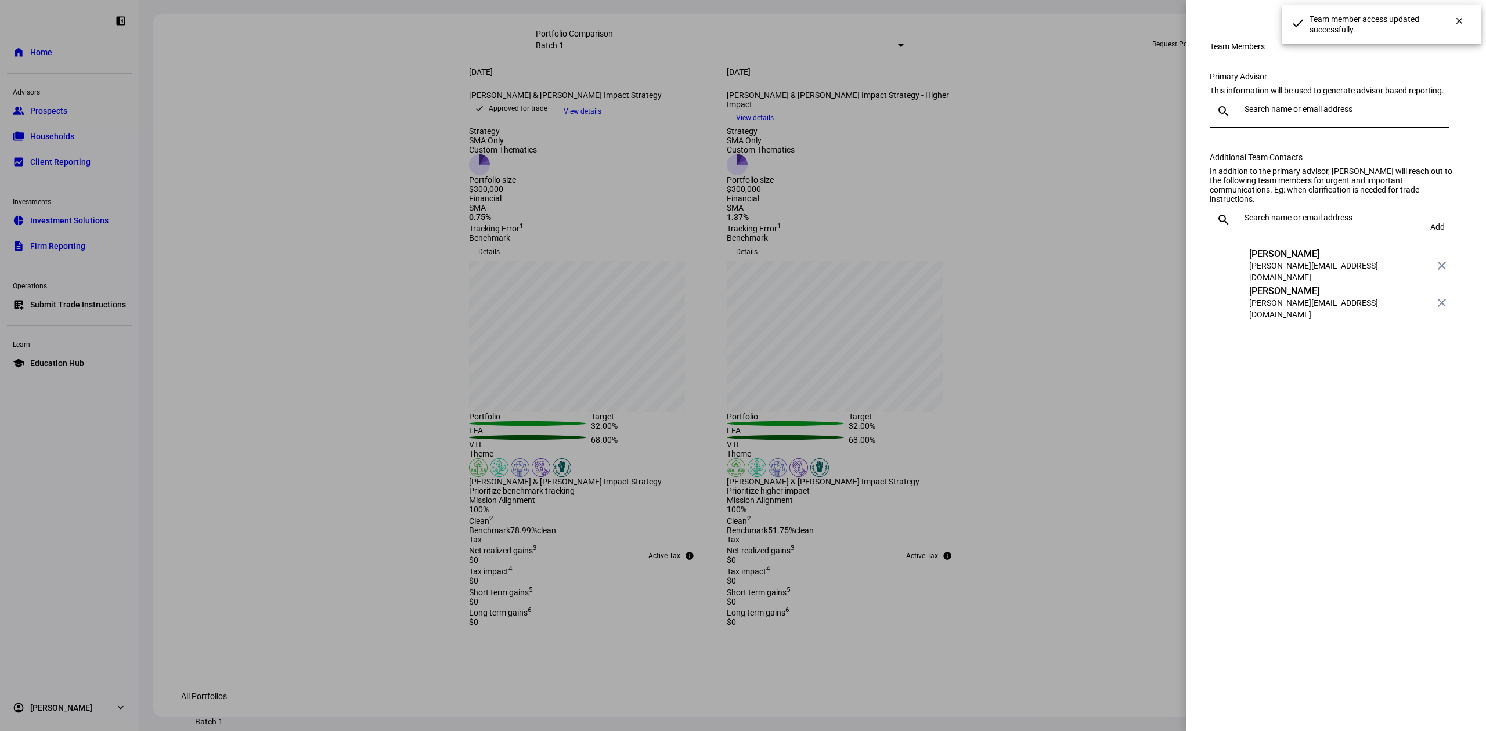
click at [1194, 216] on div "Team Members Primary Advisor This information will be used to generate advisor …" at bounding box center [1335, 193] width 299 height 303
click at [1176, 215] on div at bounding box center [743, 365] width 1486 height 731
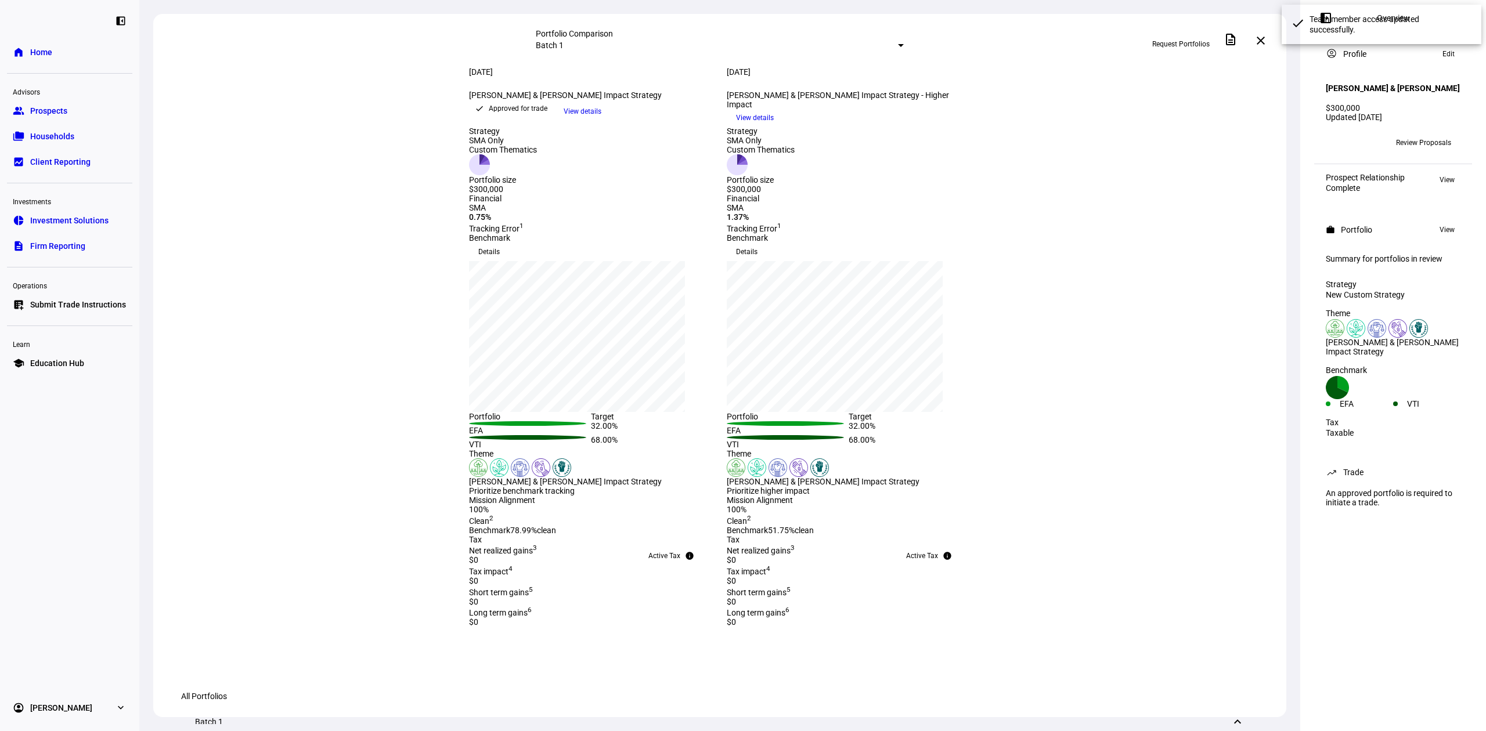
click at [1199, 127] on div "Aug 26, 2025 more_vert Brian Donovan & Lisa Stolarski Impact Strategy keyboard_…" at bounding box center [719, 96] width 1133 height 59
click at [1408, 152] on span "Review Proposals" at bounding box center [1423, 142] width 55 height 19
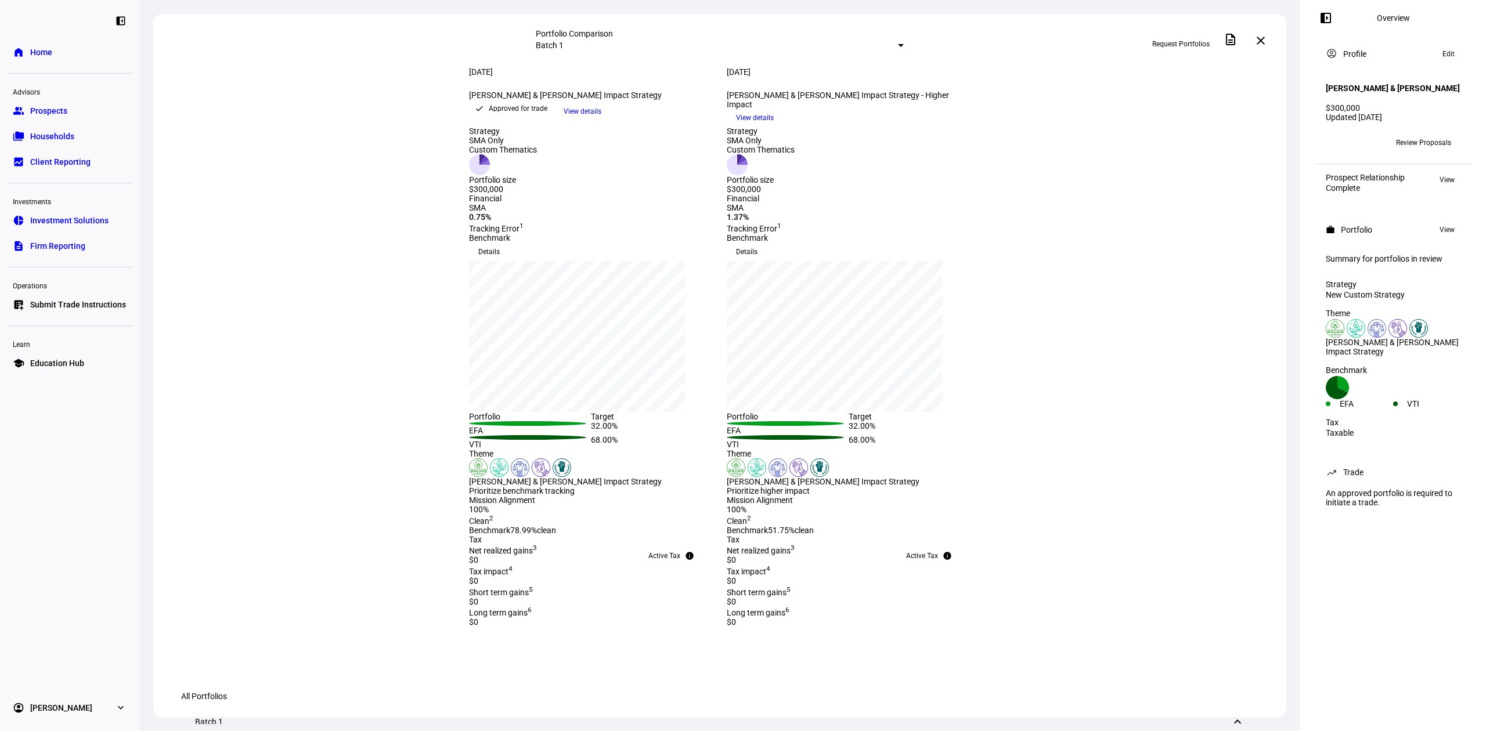
click at [1408, 152] on span "Review Proposals" at bounding box center [1423, 142] width 55 height 19
click at [1266, 40] on span at bounding box center [1261, 41] width 28 height 28
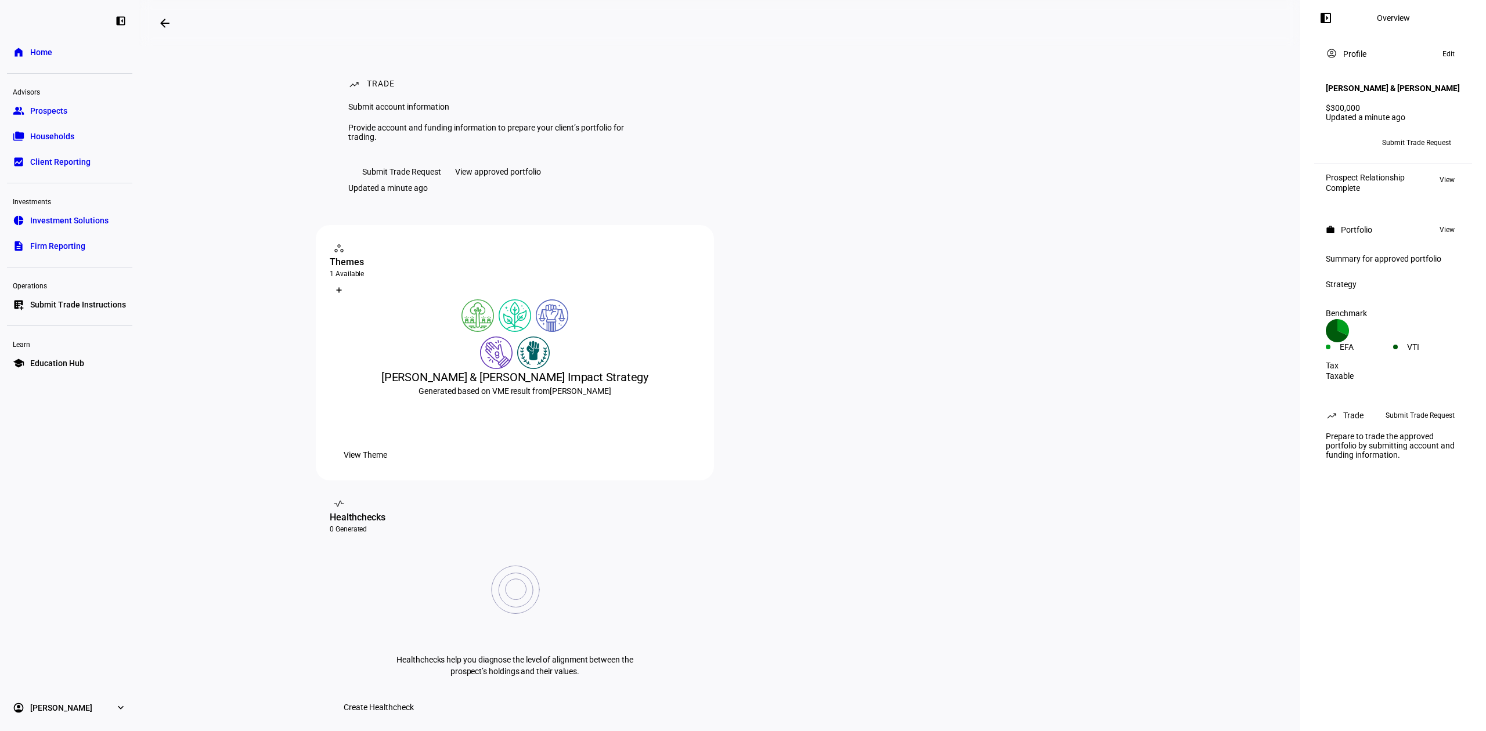
click at [1442, 151] on span "Submit Trade Request" at bounding box center [1416, 142] width 69 height 19
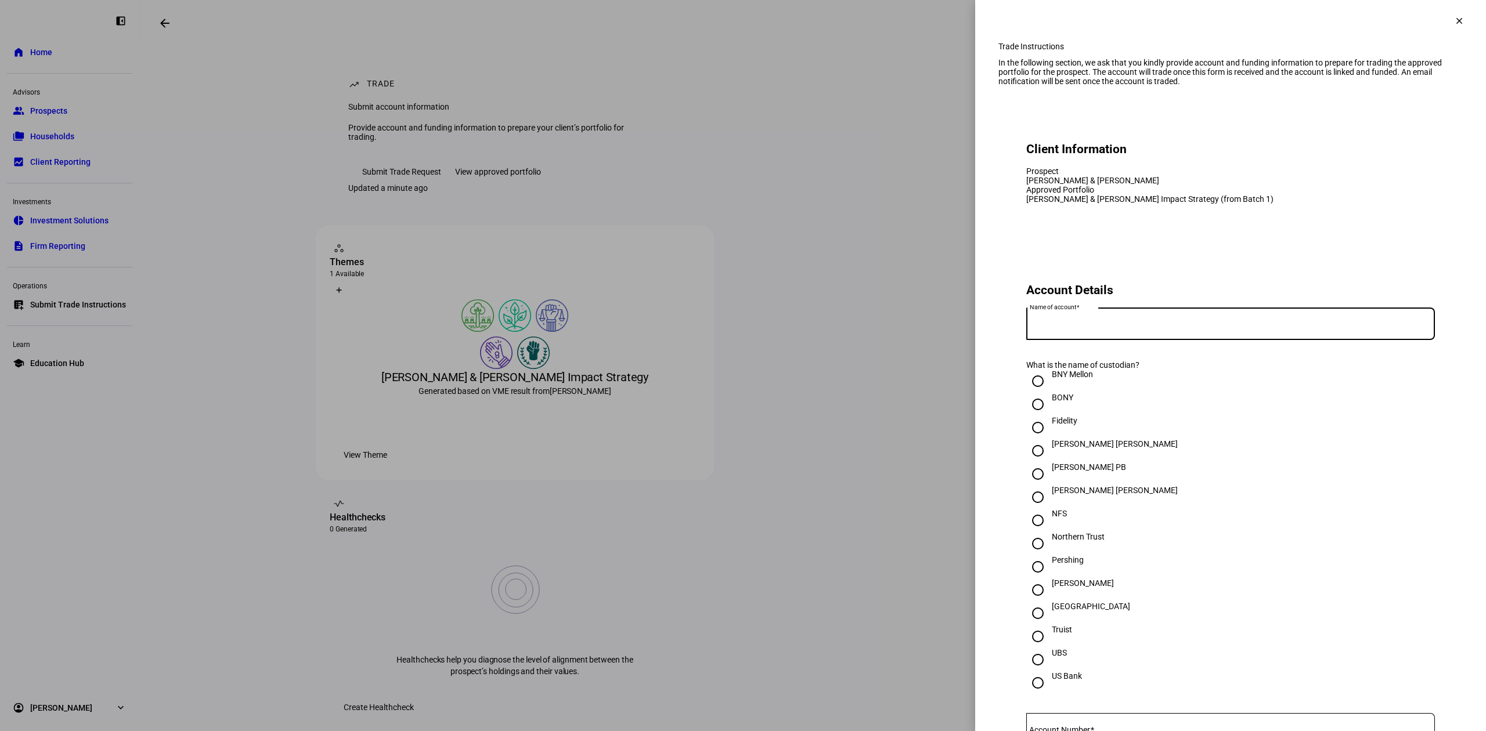
click at [1145, 326] on input "Name of account" at bounding box center [1230, 321] width 409 height 9
type input "B"
drag, startPoint x: 1156, startPoint y: 207, endPoint x: 1013, endPoint y: 212, distance: 142.9
click at [1013, 212] on eth-form-card "Client Information Prospect [PERSON_NAME] & [PERSON_NAME] Approved Portfolio [P…" at bounding box center [1230, 167] width 464 height 127
copy div "[PERSON_NAME] & [PERSON_NAME]"
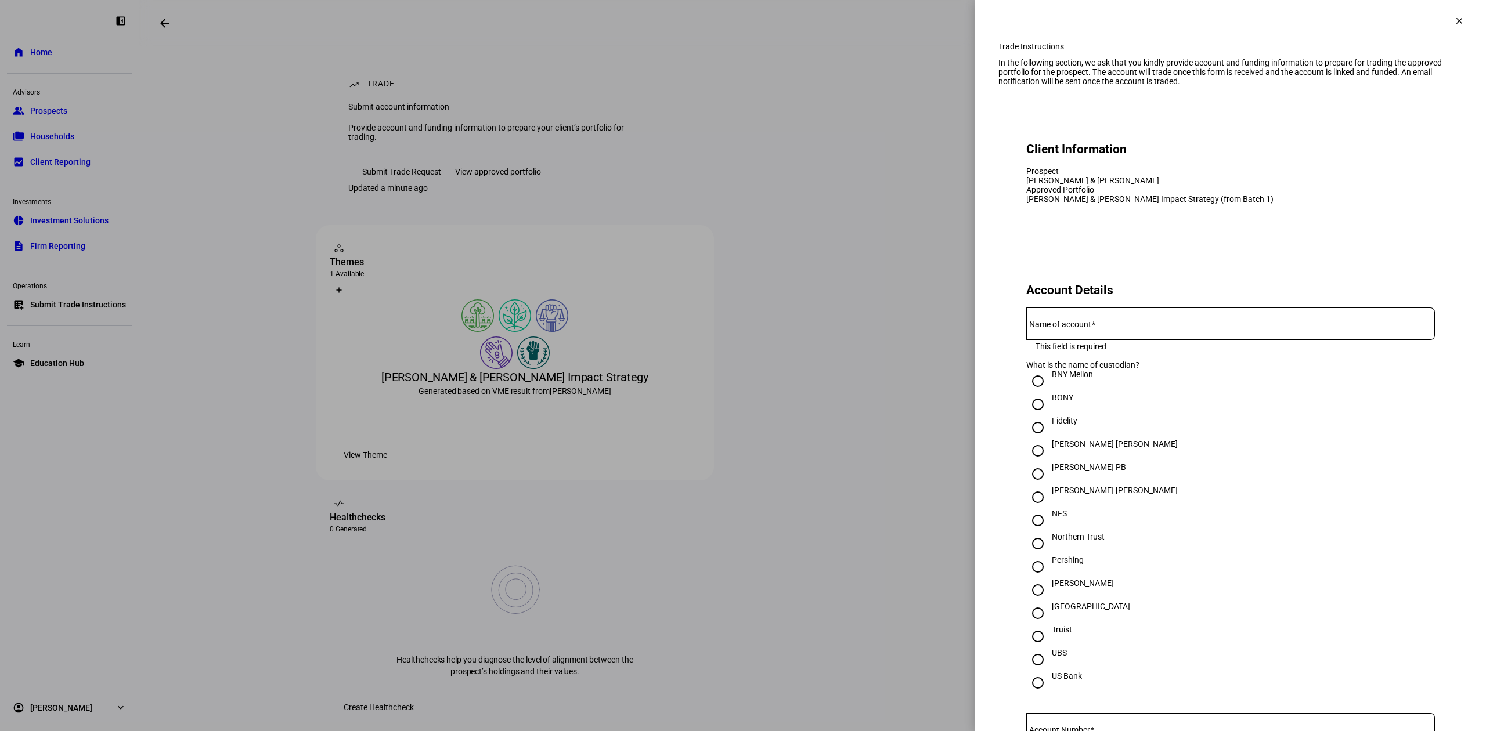
click at [1055, 329] on mat-label "Name of account" at bounding box center [1060, 324] width 62 height 9
click at [1055, 326] on input "Name of account" at bounding box center [1230, 321] width 409 height 9
paste input "[PERSON_NAME] & [PERSON_NAME]"
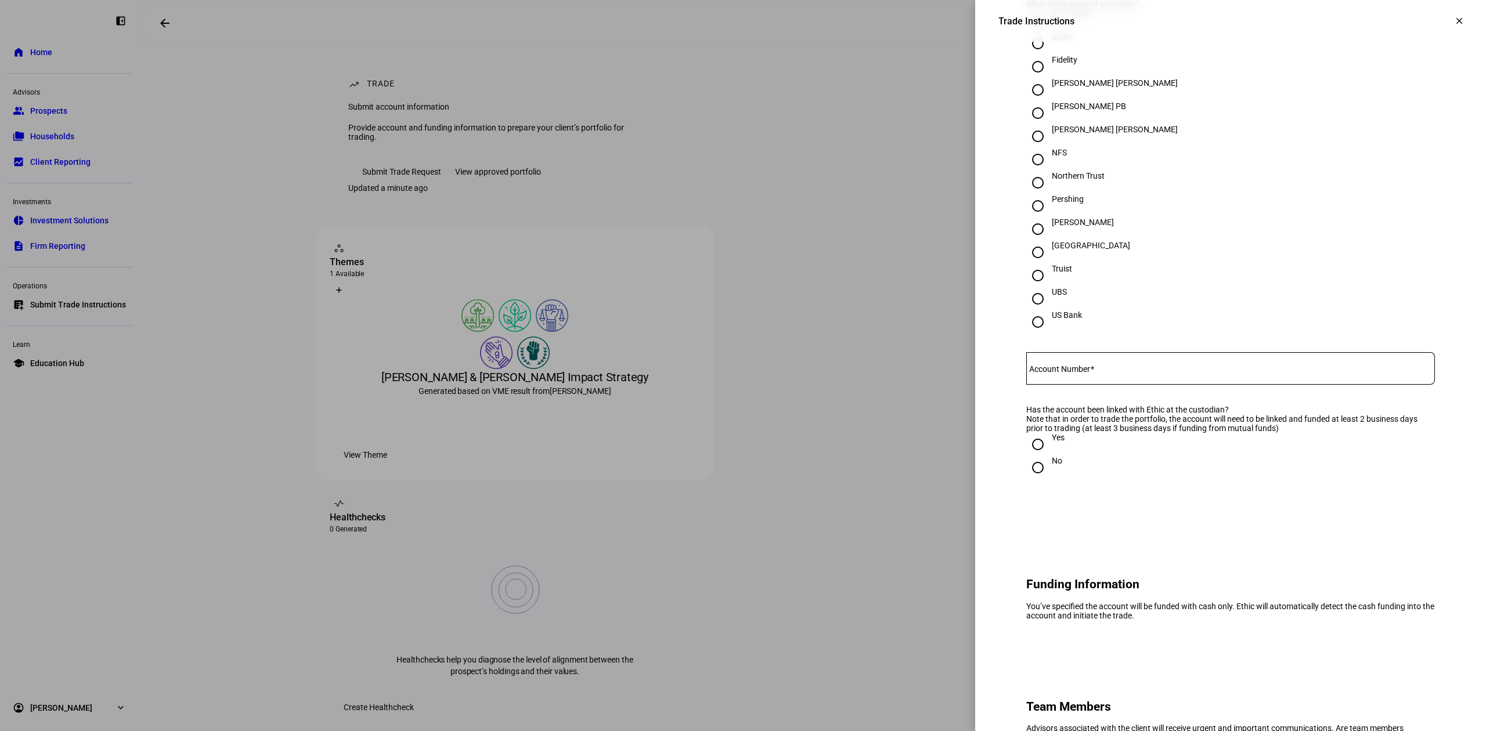
scroll to position [387, 0]
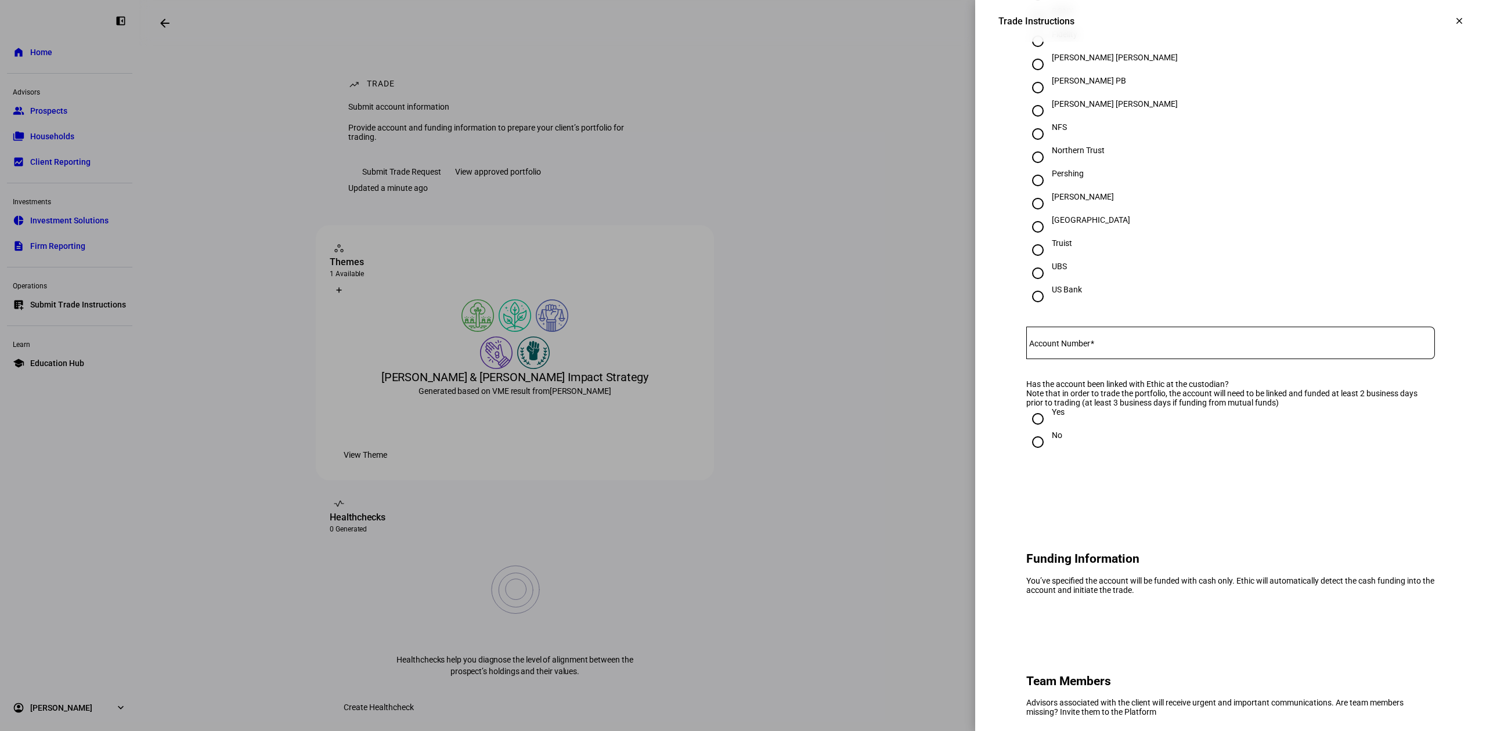
type input "[PERSON_NAME] & [PERSON_NAME]"
click at [1064, 201] on div "[PERSON_NAME]" at bounding box center [1083, 196] width 62 height 9
click at [1049, 215] on input "[PERSON_NAME]" at bounding box center [1037, 203] width 23 height 23
radio input "true"
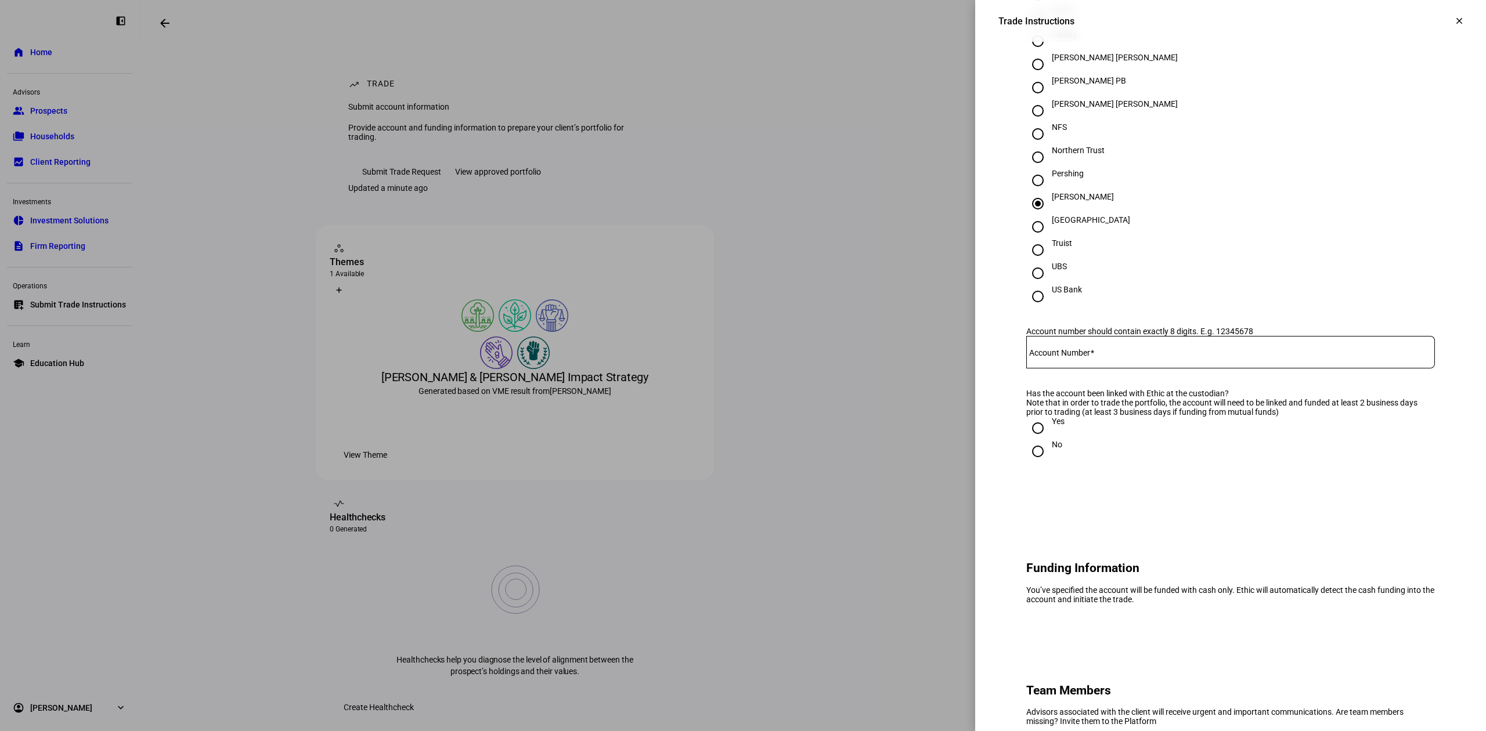
click at [1106, 355] on input "Account Number" at bounding box center [1230, 349] width 409 height 9
type input "9"
type input "39119293"
click at [1037, 442] on div at bounding box center [1038, 428] width 28 height 28
radio input "true"
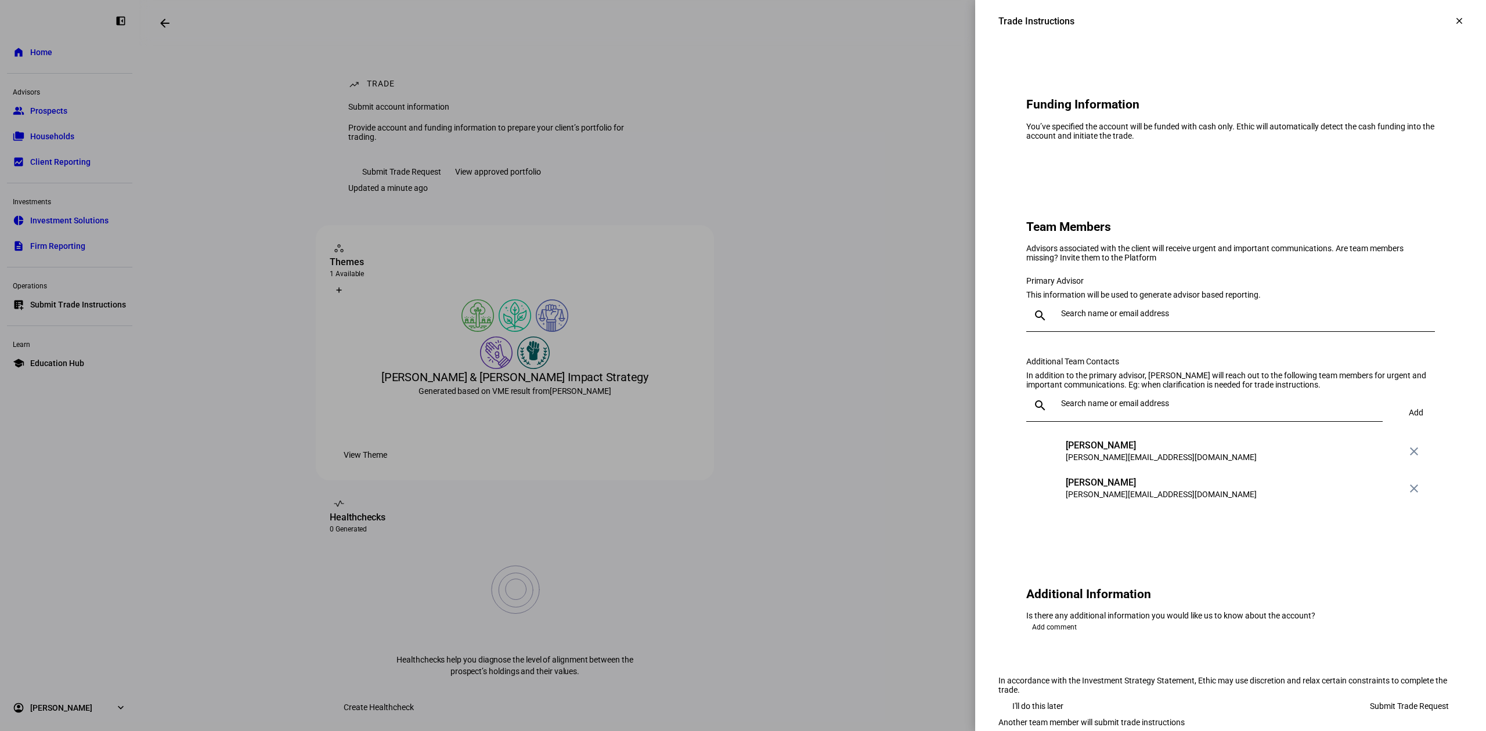
scroll to position [851, 0]
click at [1112, 317] on input "text" at bounding box center [1245, 312] width 369 height 9
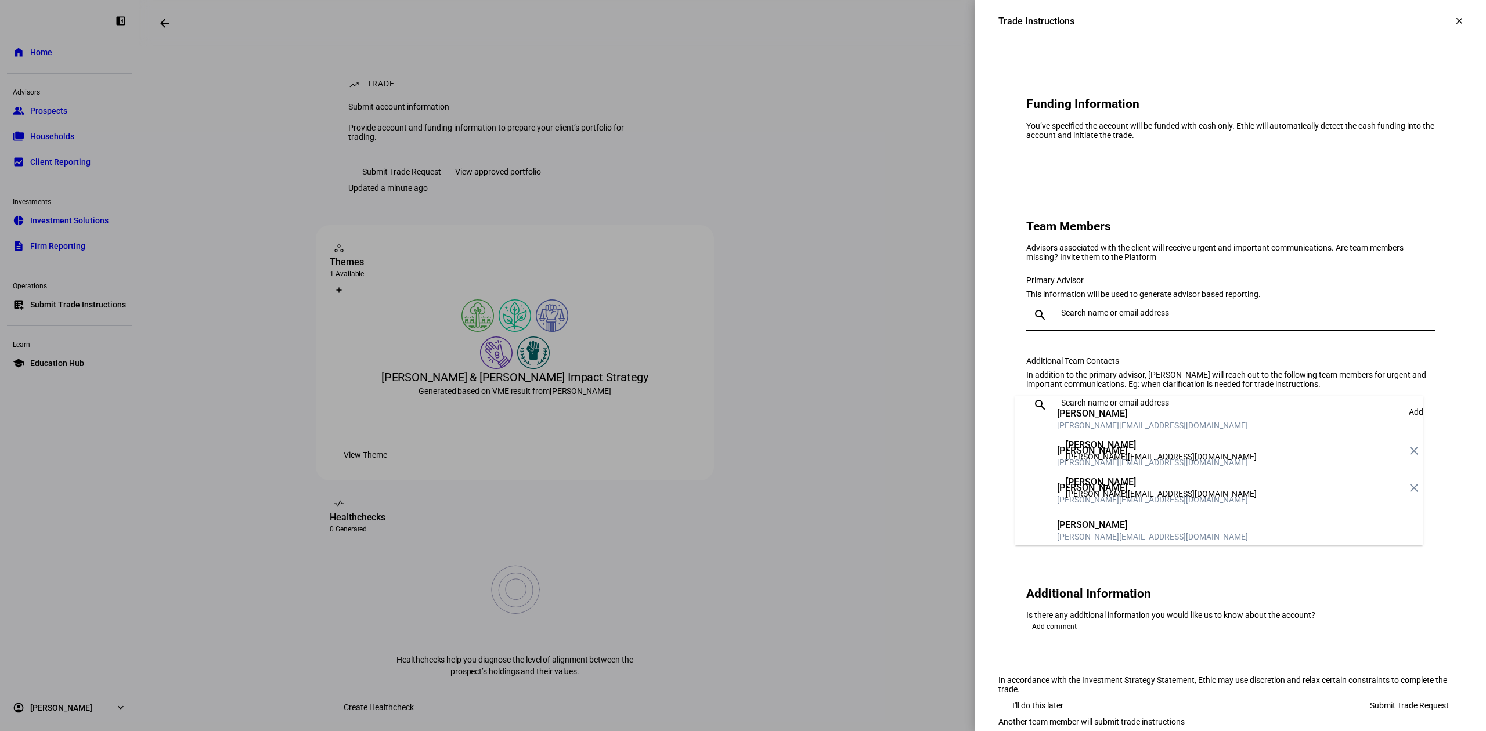
click at [1115, 413] on div "[PERSON_NAME]" at bounding box center [1152, 414] width 191 height 12
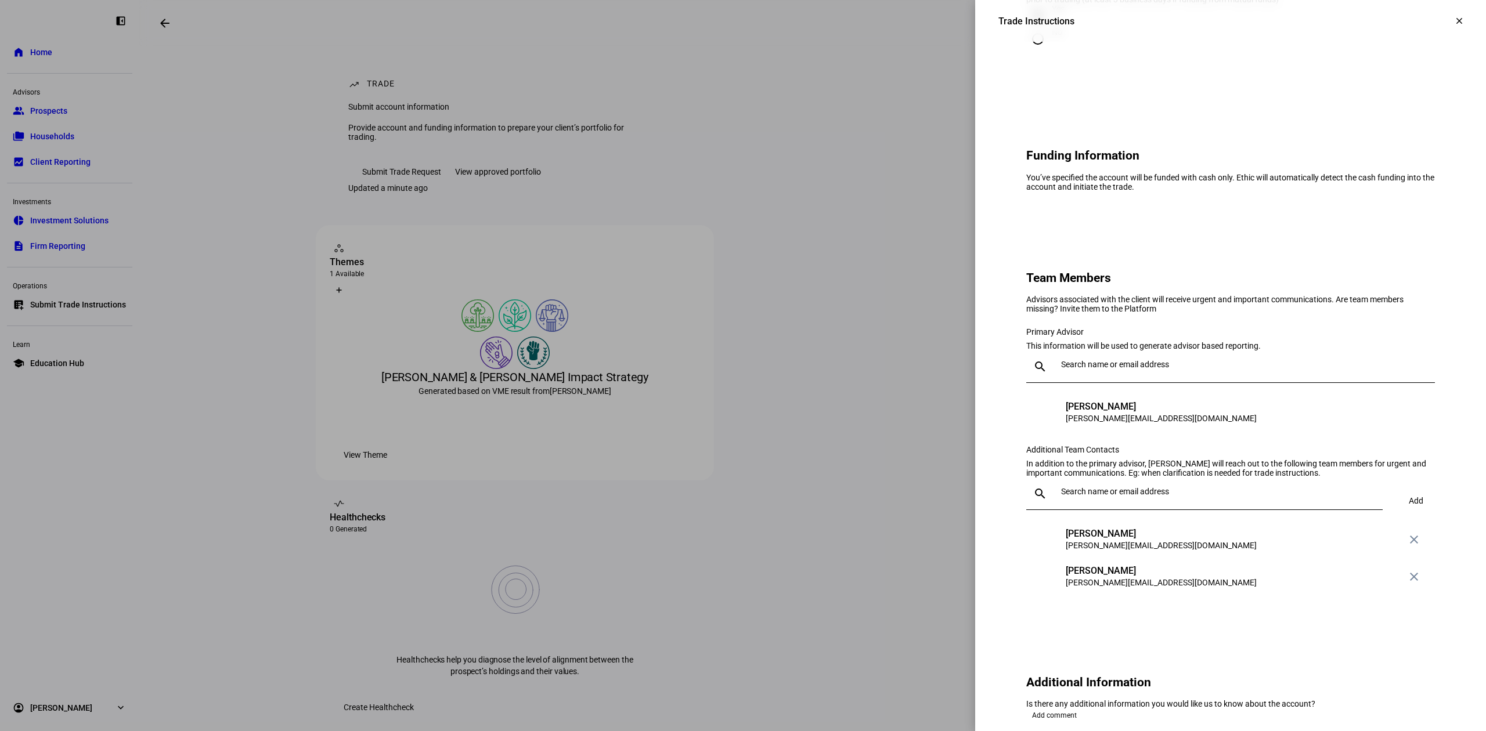
scroll to position [1006, 0]
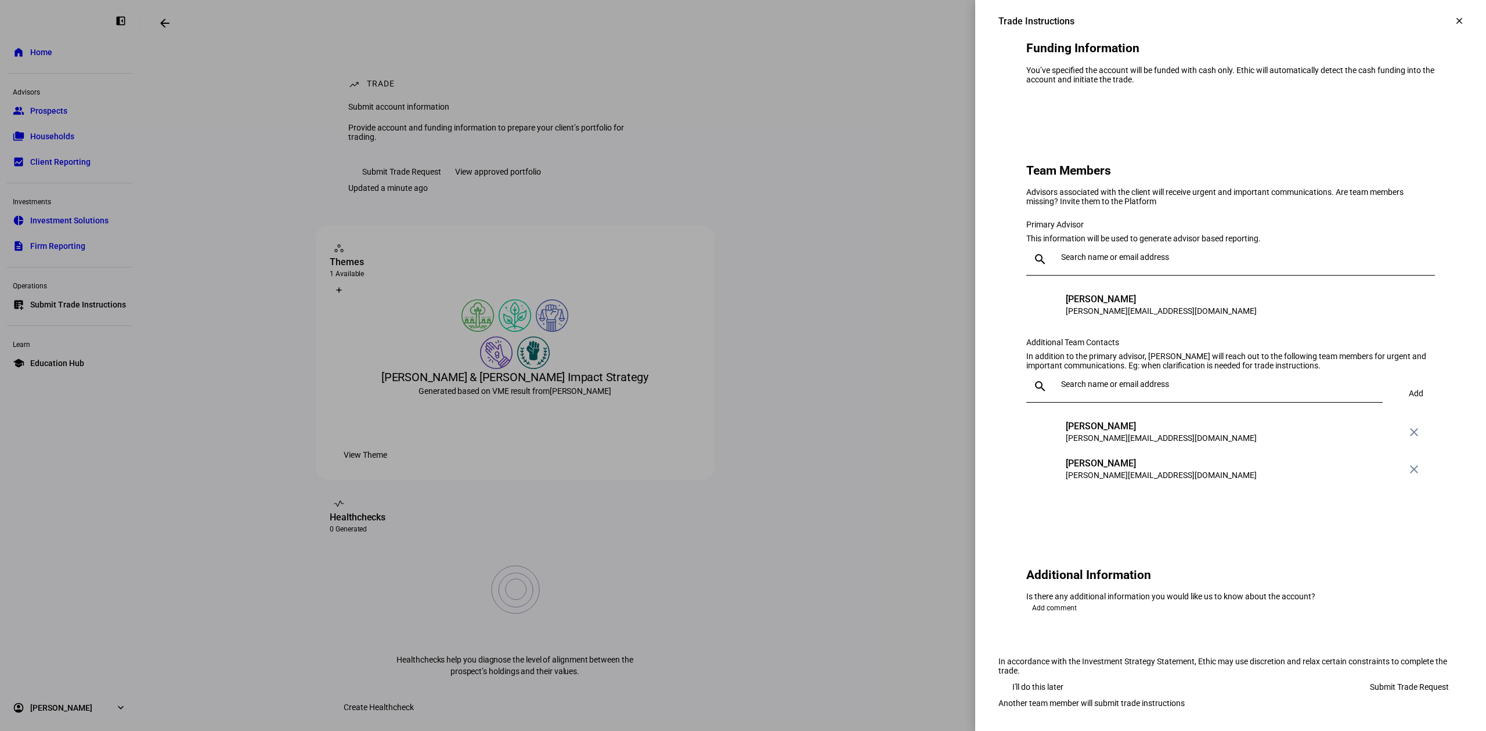
click at [1373, 676] on span "Submit Trade Request" at bounding box center [1409, 687] width 79 height 23
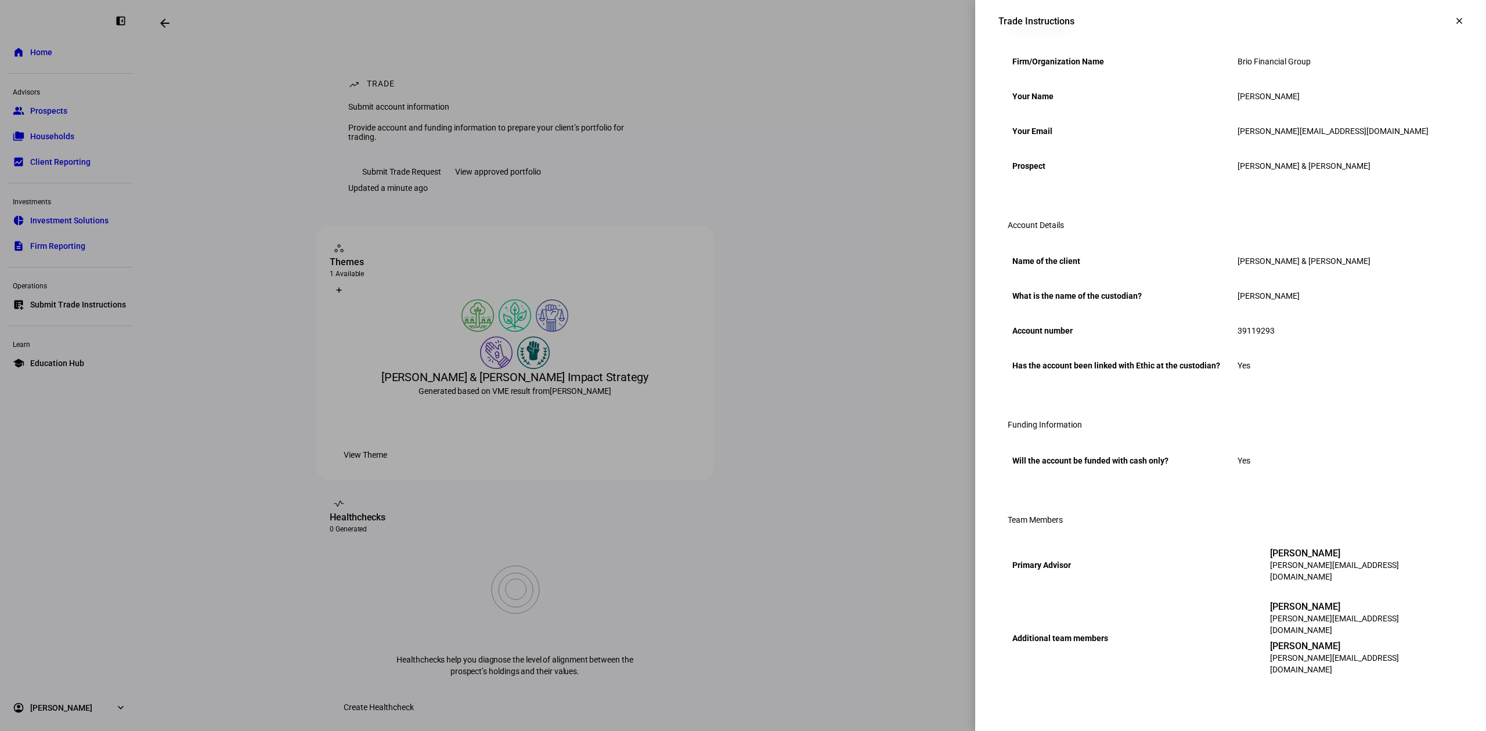
scroll to position [0, 0]
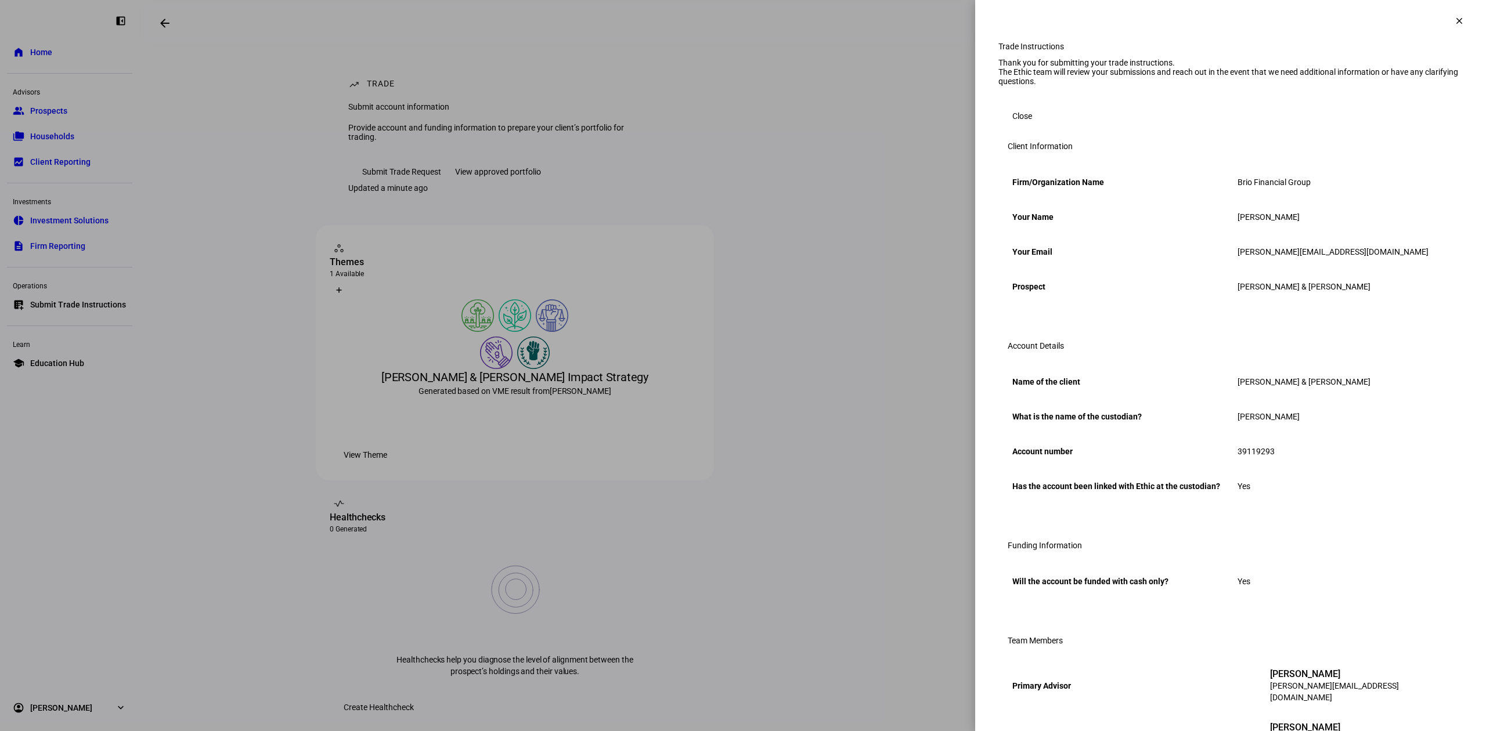
click at [998, 128] on span at bounding box center [1022, 115] width 48 height 23
